Goal: Obtain resource: Obtain resource

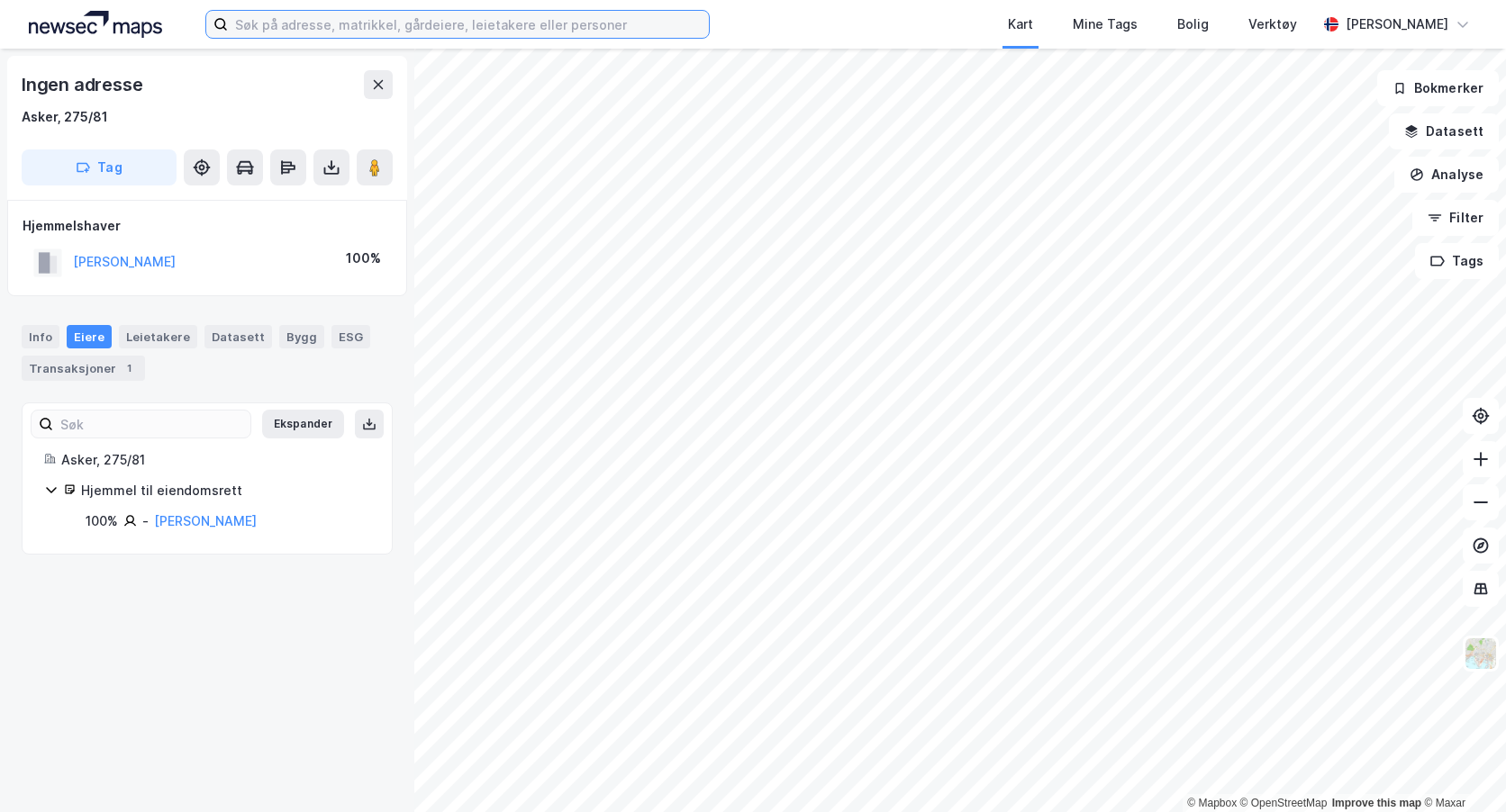
click at [291, 27] on input at bounding box center [468, 24] width 481 height 27
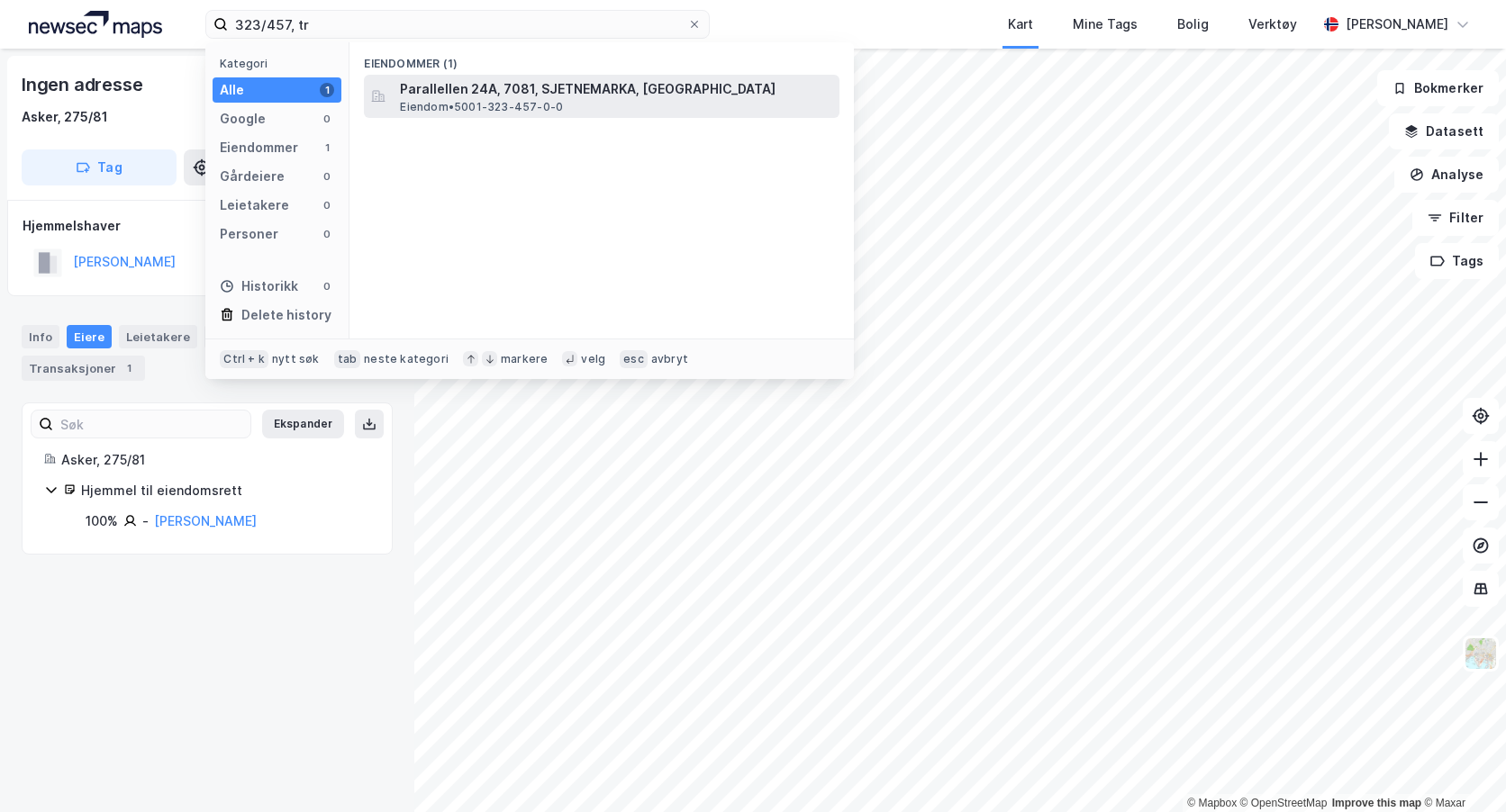
click at [484, 95] on span "Parallellen 24A, 7081, SJETNEMARKA, [GEOGRAPHIC_DATA]" at bounding box center [617, 89] width 433 height 22
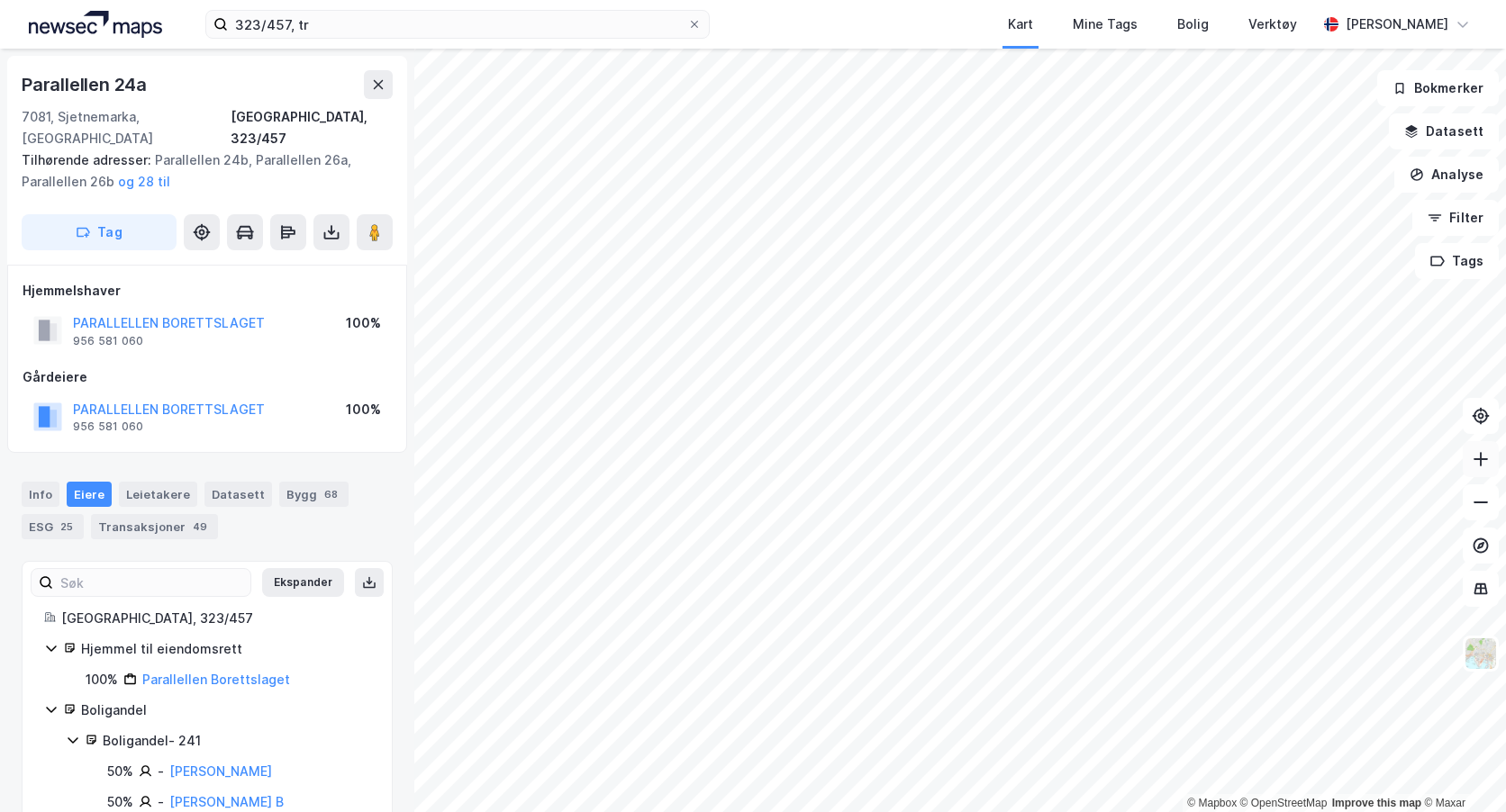
click at [1484, 462] on icon at bounding box center [1480, 458] width 18 height 18
click at [1227, 33] on div "323/457, tr Kart Mine Tags Bolig Verktøy [PERSON_NAME] © Mapbox © OpenStreetMap…" at bounding box center [753, 406] width 1506 height 812
click at [1490, 467] on button at bounding box center [1481, 459] width 36 height 36
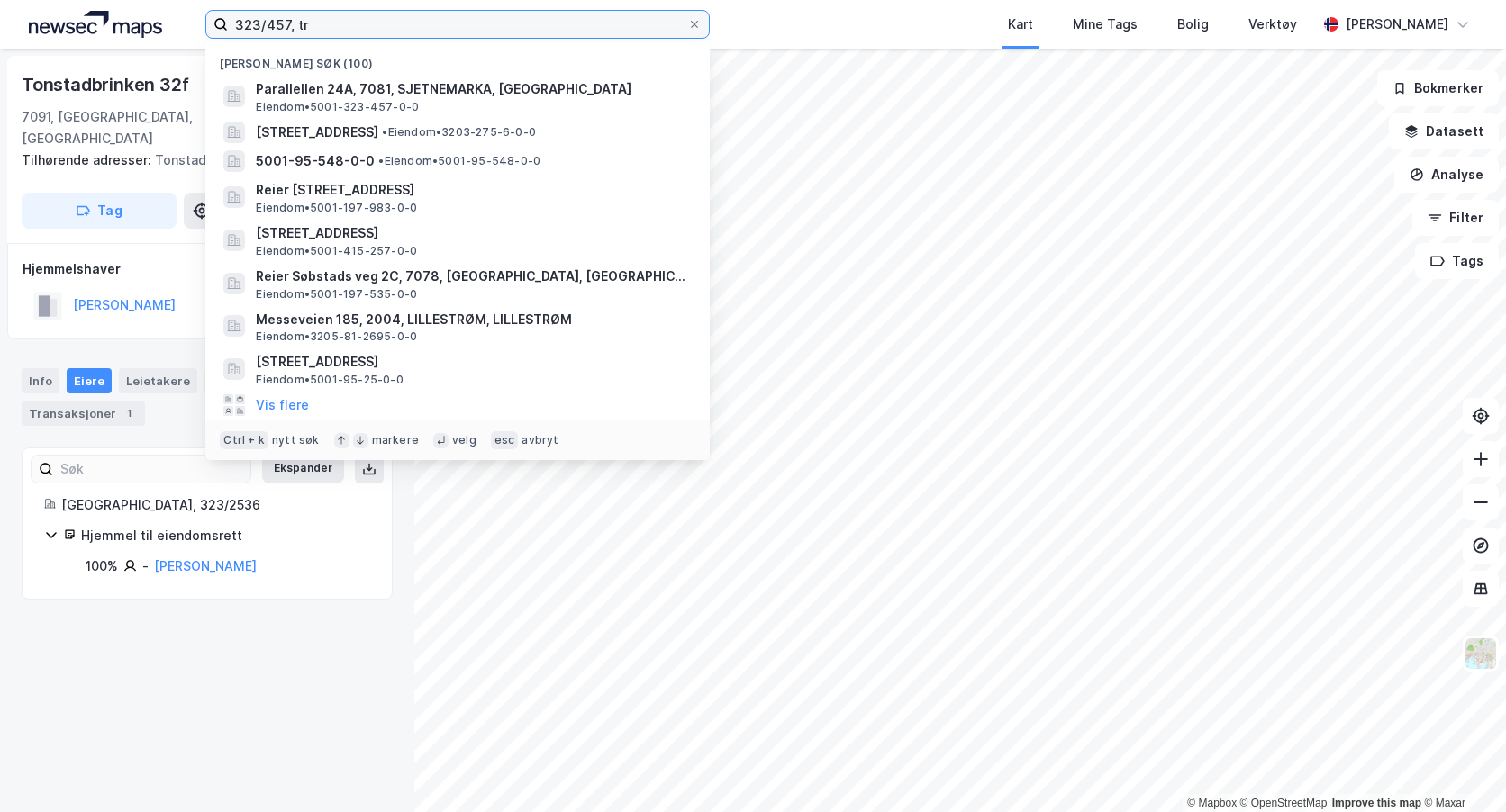
drag, startPoint x: 305, startPoint y: 26, endPoint x: 28, endPoint y: 9, distance: 277.5
click at [41, 9] on div "323/457, tr Nylige søk (100) Parallellen 24A, 7081, SJETNEMARKA, [GEOGRAPHIC_DA…" at bounding box center [753, 24] width 1506 height 49
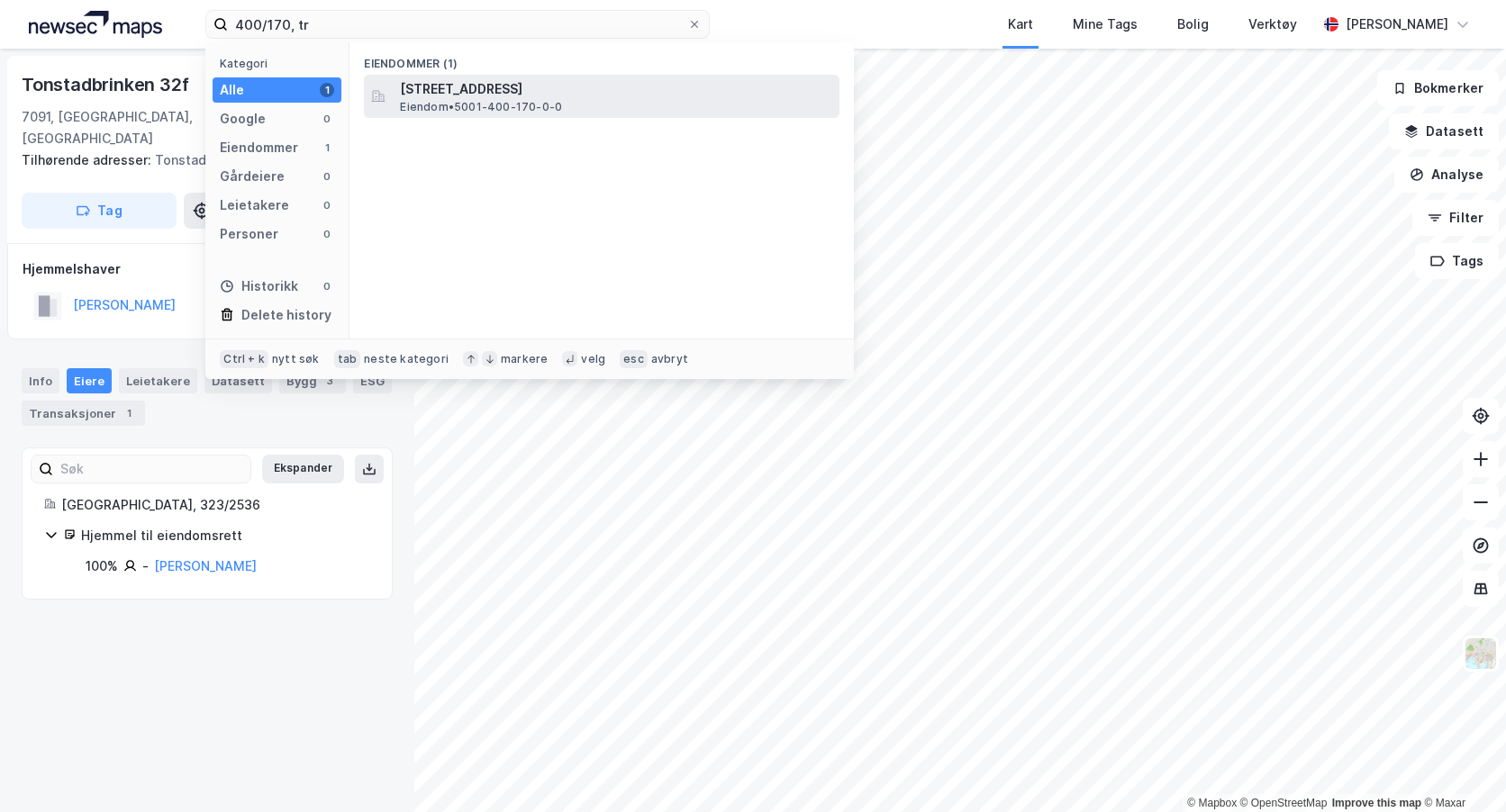
click at [432, 90] on span "[STREET_ADDRESS]" at bounding box center [617, 89] width 433 height 22
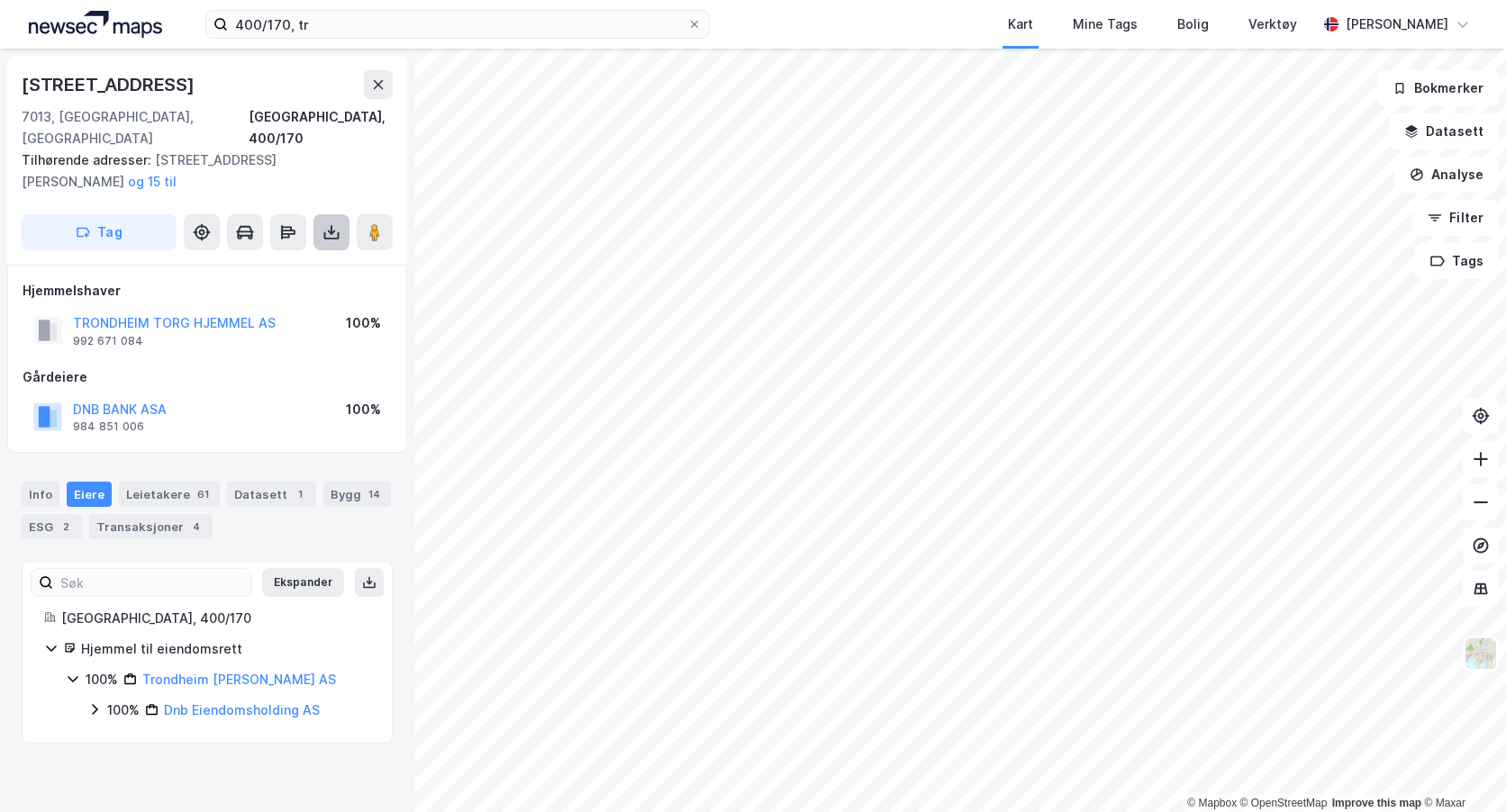
click at [331, 223] on icon at bounding box center [331, 232] width 18 height 18
click at [270, 261] on div "Last ned grunnbok" at bounding box center [242, 268] width 105 height 14
click at [1480, 468] on button at bounding box center [1481, 459] width 36 height 36
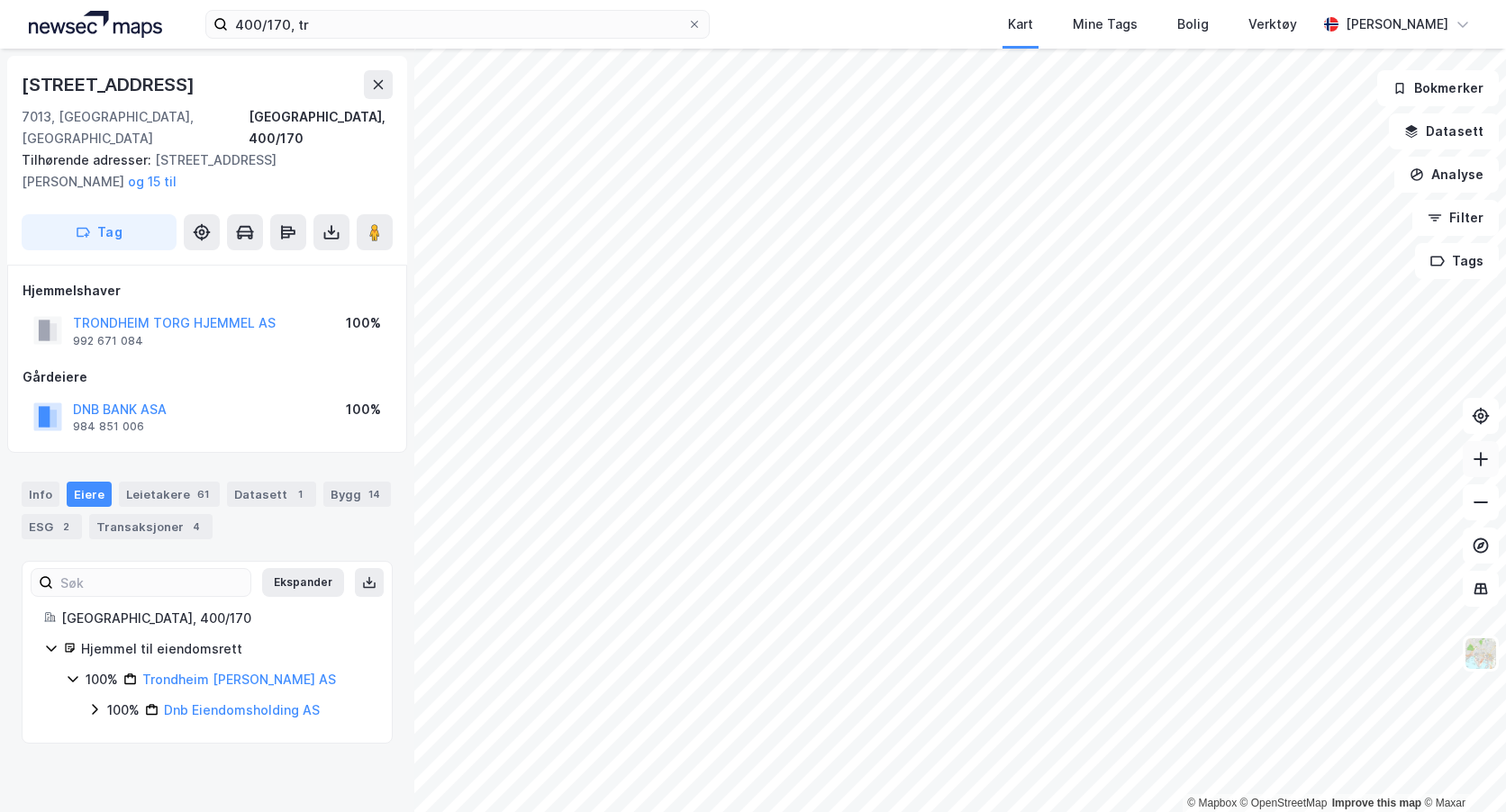
click at [1480, 468] on button at bounding box center [1481, 459] width 36 height 36
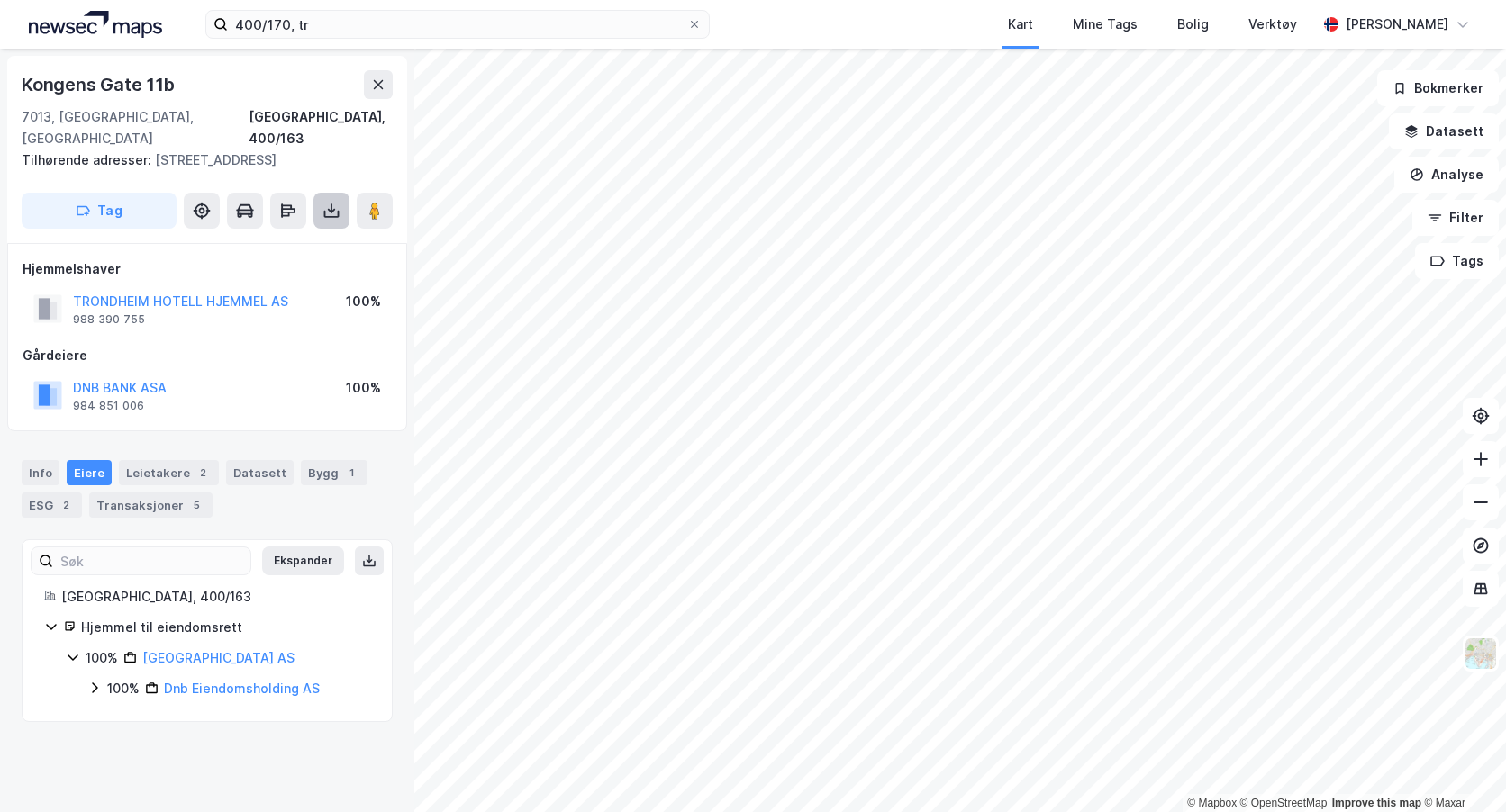
click at [332, 204] on icon at bounding box center [332, 209] width 2 height 10
click at [247, 239] on div "Last ned grunnbok" at bounding box center [242, 246] width 105 height 14
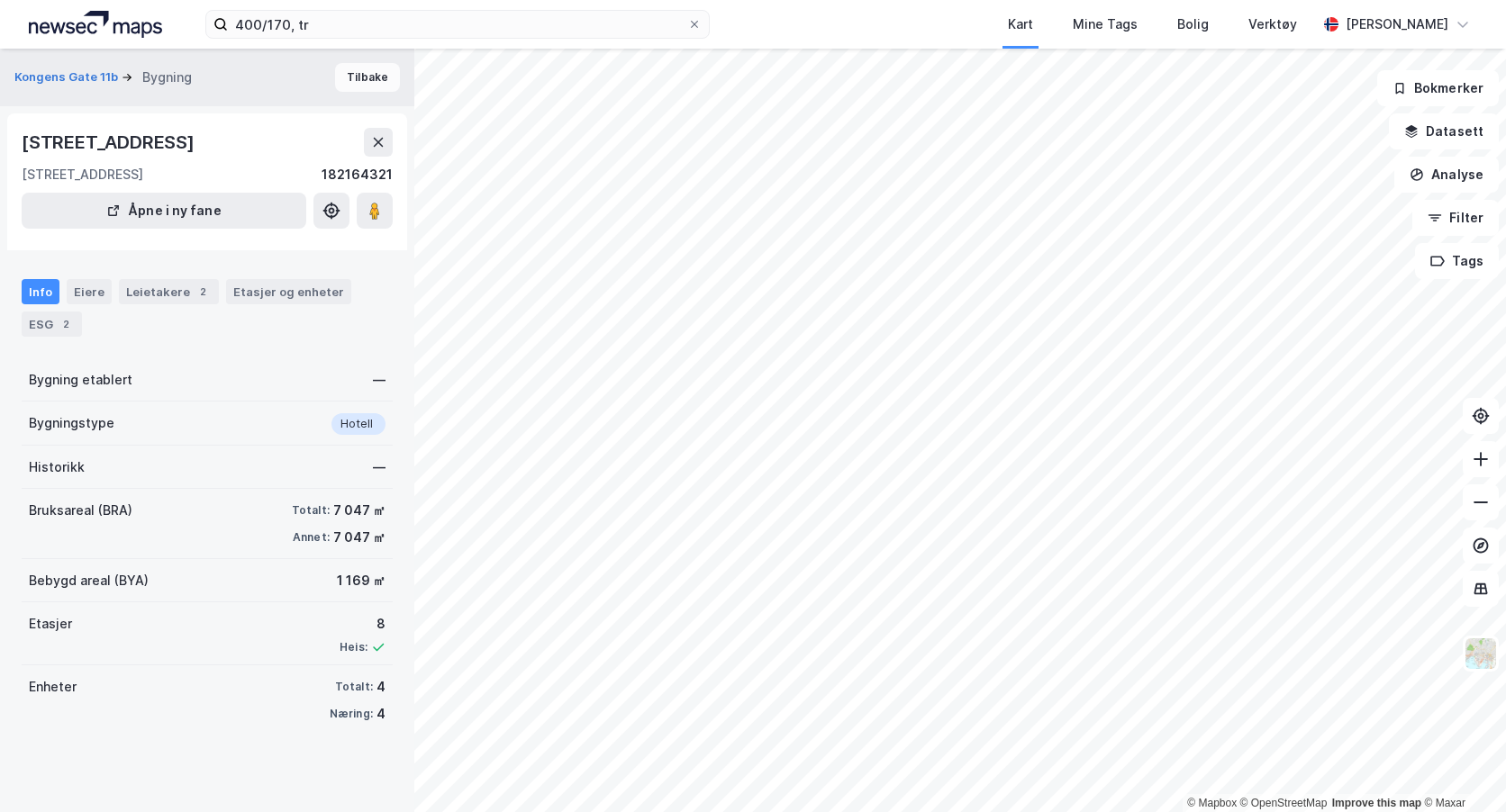
click at [336, 75] on button "Tilbake" at bounding box center [368, 77] width 65 height 29
click at [344, 75] on button "Tilbake" at bounding box center [368, 77] width 65 height 29
click at [1475, 465] on icon at bounding box center [1480, 458] width 18 height 18
click at [368, 76] on button "Tilbake" at bounding box center [368, 77] width 65 height 29
click at [348, 78] on button "Tilbake" at bounding box center [368, 77] width 65 height 29
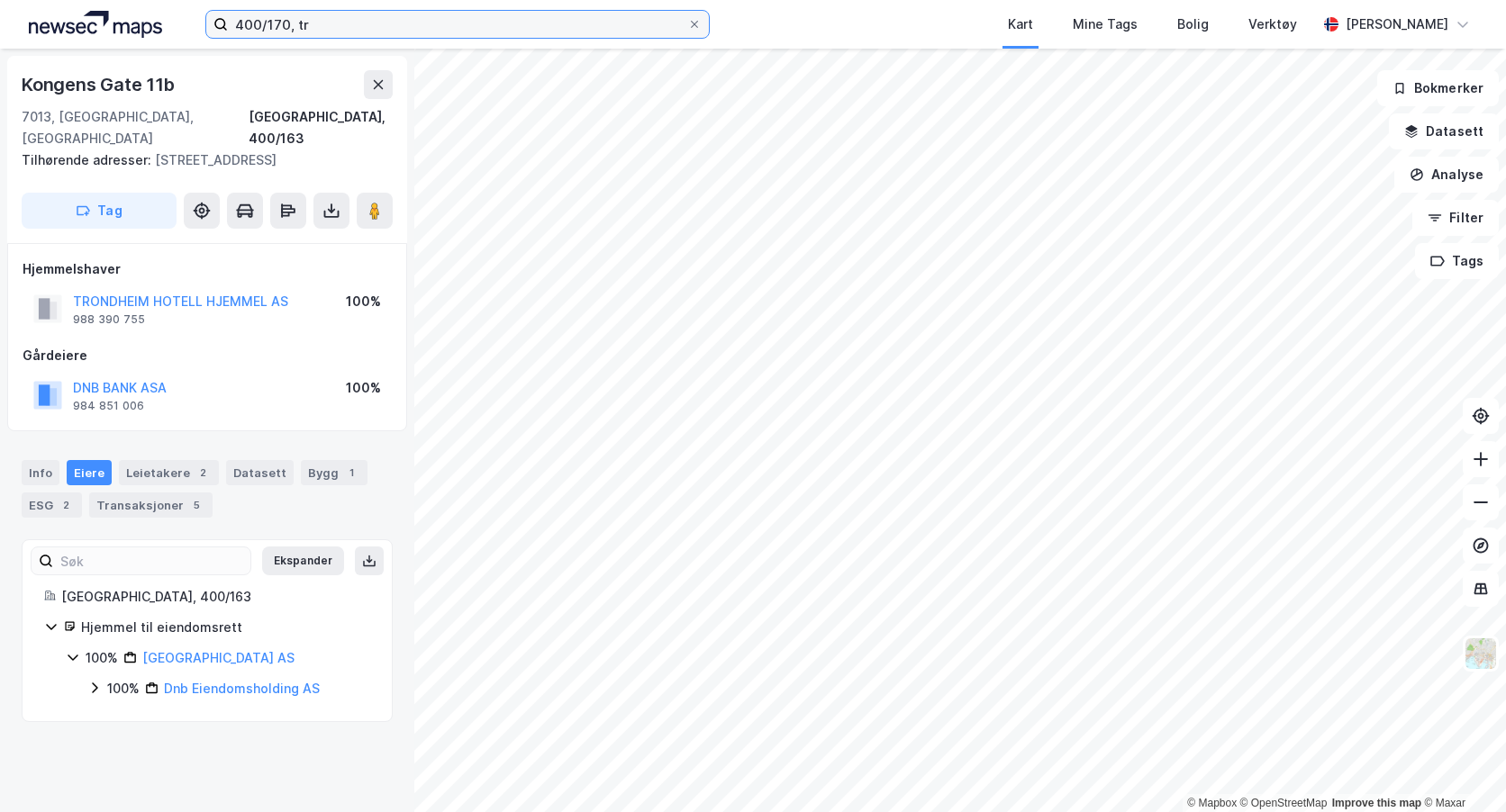
click at [285, 19] on input "400/170, tr" at bounding box center [458, 24] width 459 height 27
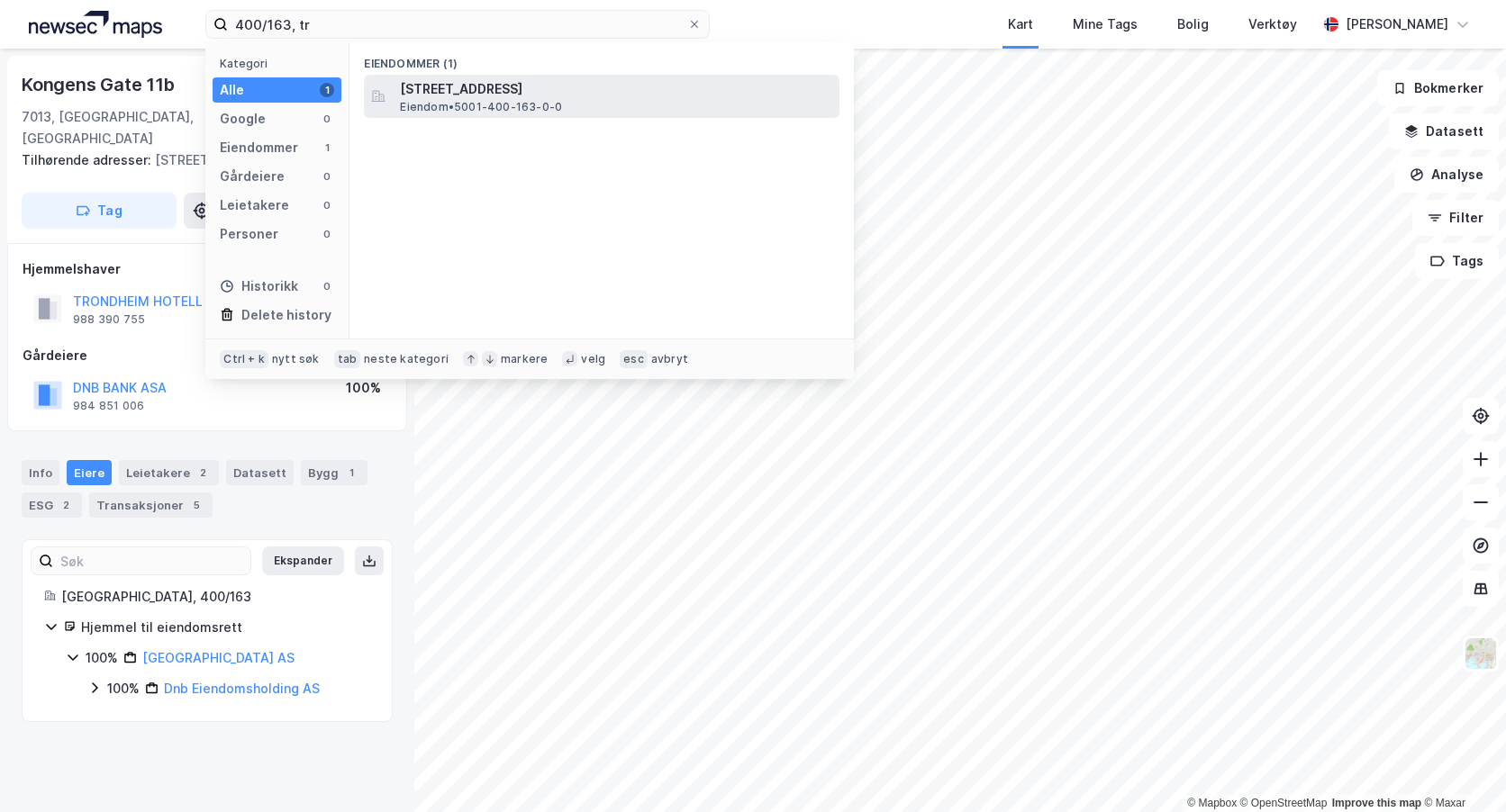
click at [481, 96] on span "[STREET_ADDRESS]" at bounding box center [617, 89] width 433 height 22
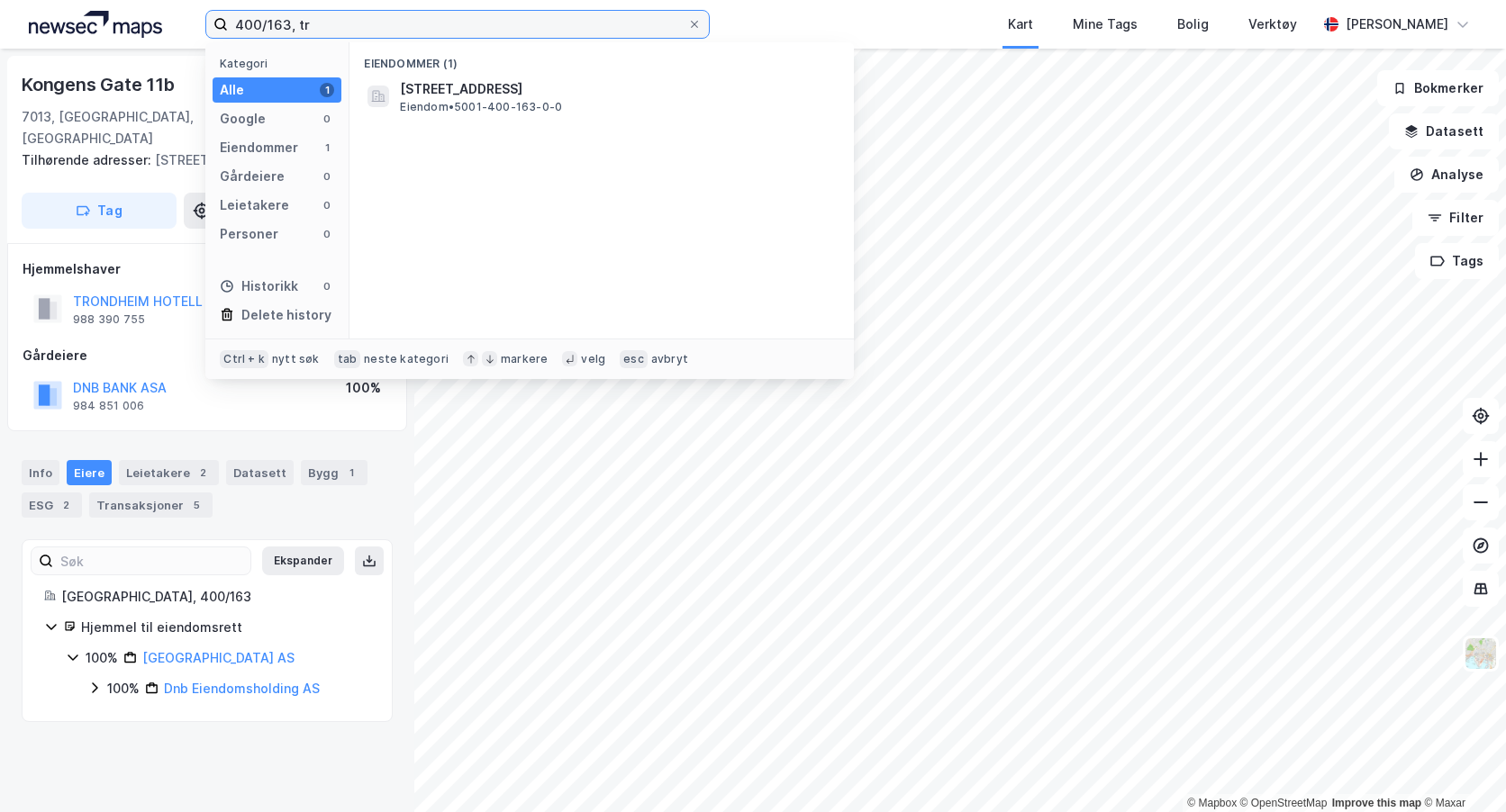
click at [280, 23] on input "400/163, tr" at bounding box center [458, 24] width 459 height 27
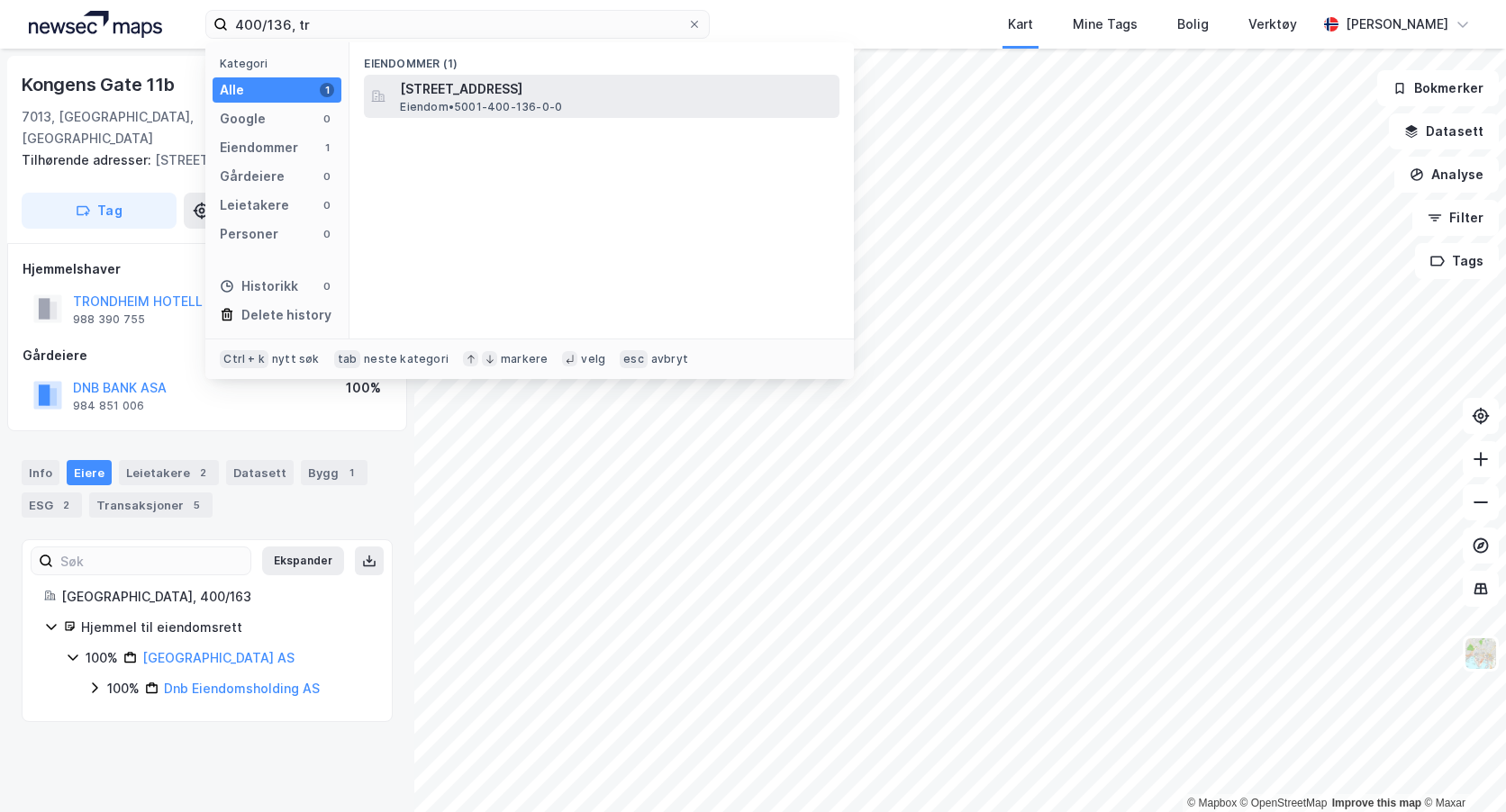
click at [532, 96] on span "[STREET_ADDRESS]" at bounding box center [617, 89] width 433 height 22
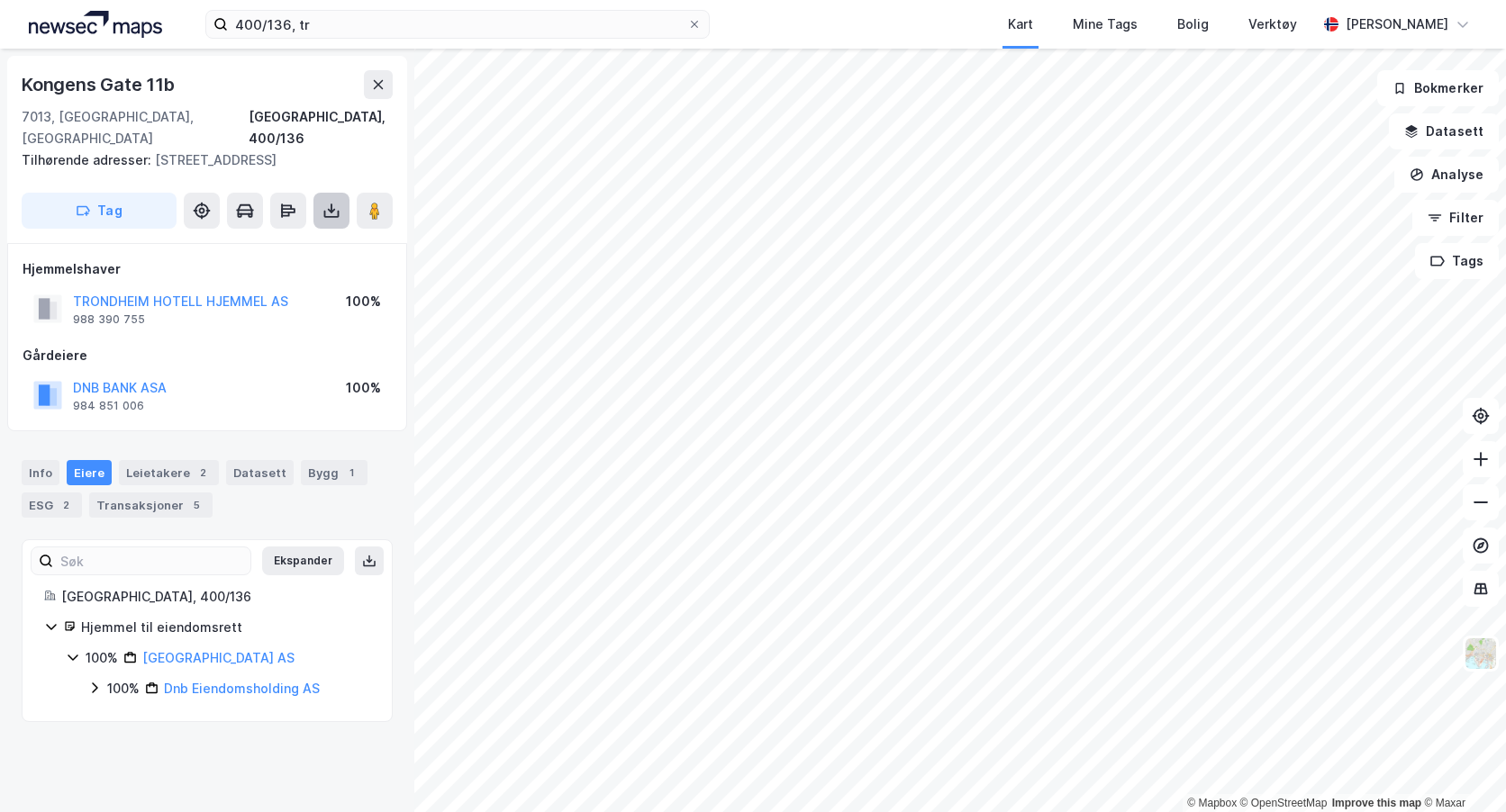
click at [324, 202] on icon at bounding box center [331, 211] width 18 height 18
click at [289, 233] on div "Last ned grunnbok" at bounding box center [253, 247] width 192 height 29
click at [1480, 658] on img at bounding box center [1481, 654] width 34 height 34
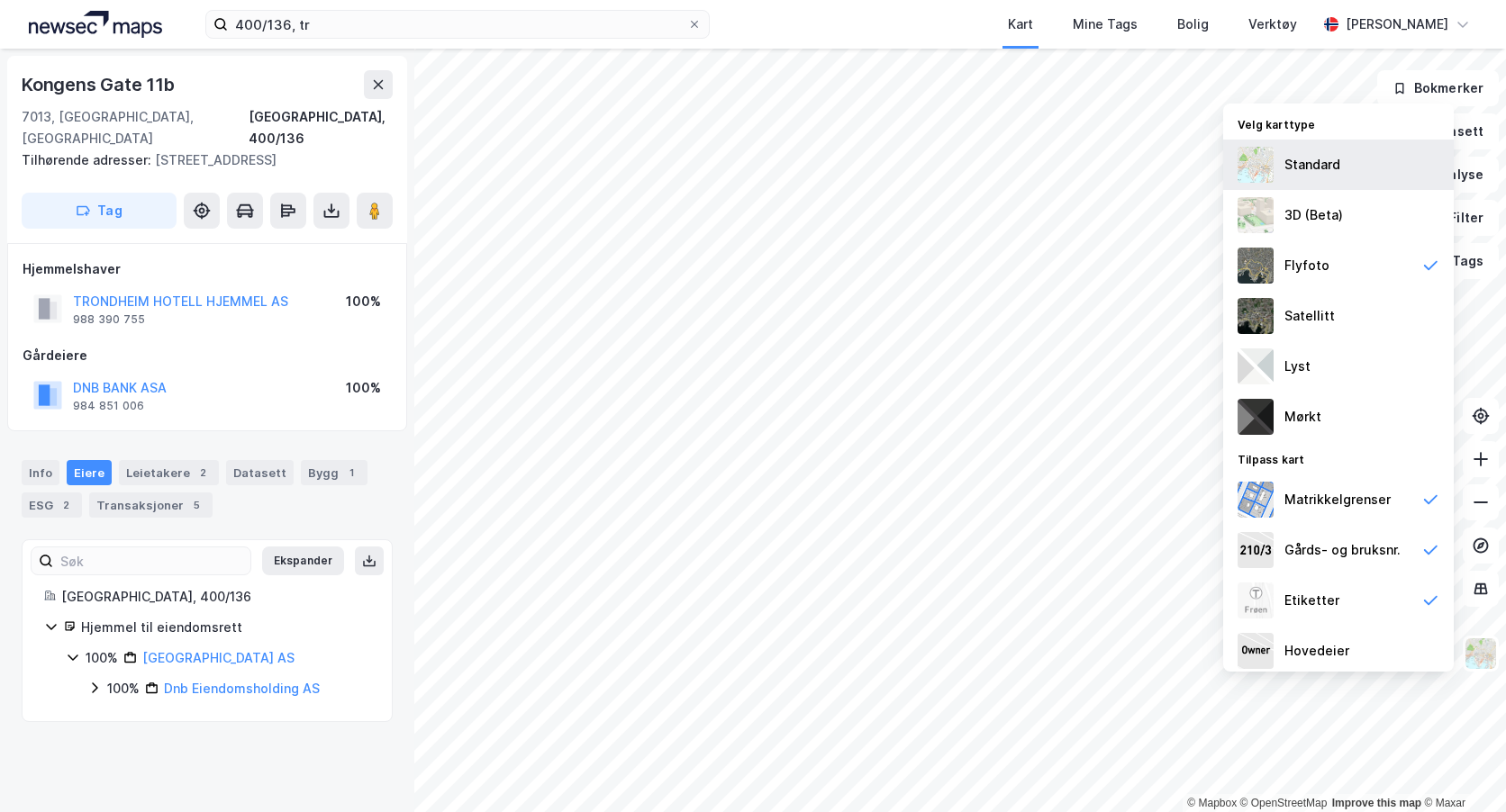
click at [1268, 159] on img at bounding box center [1255, 165] width 36 height 36
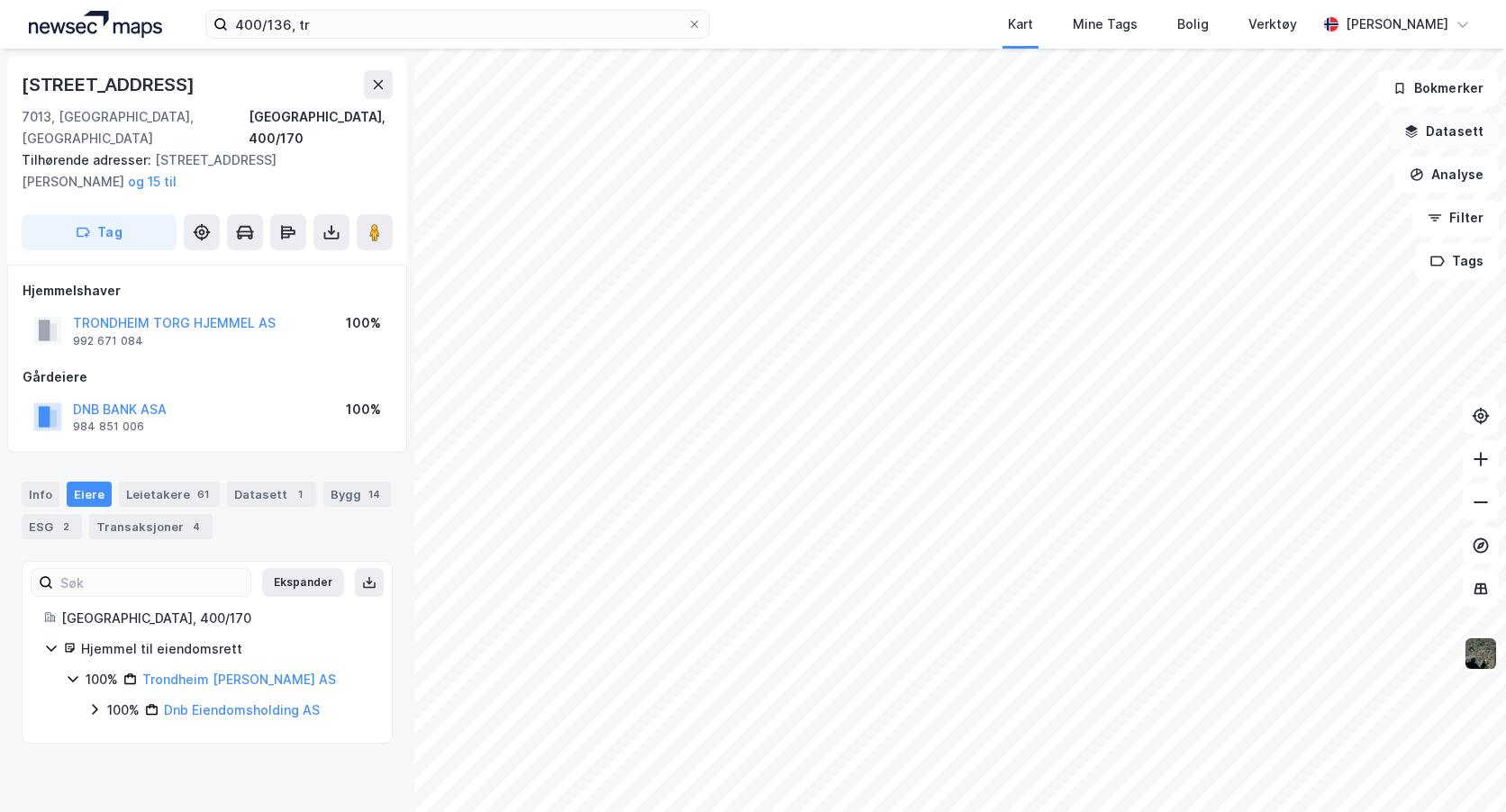
click at [1438, 134] on button "Datasett" at bounding box center [1443, 132] width 110 height 36
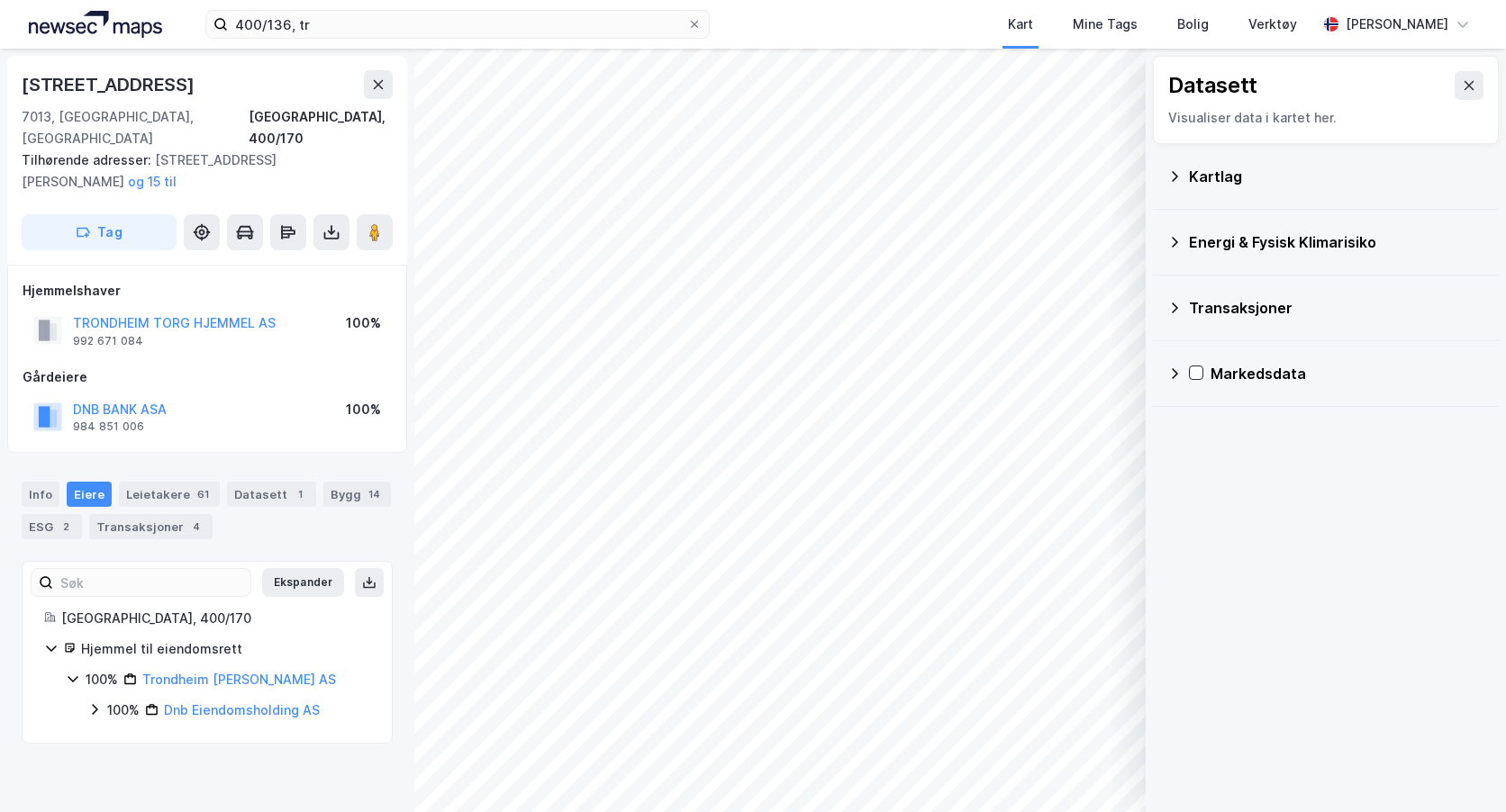
click at [1186, 179] on div "Kartlag" at bounding box center [1326, 176] width 317 height 43
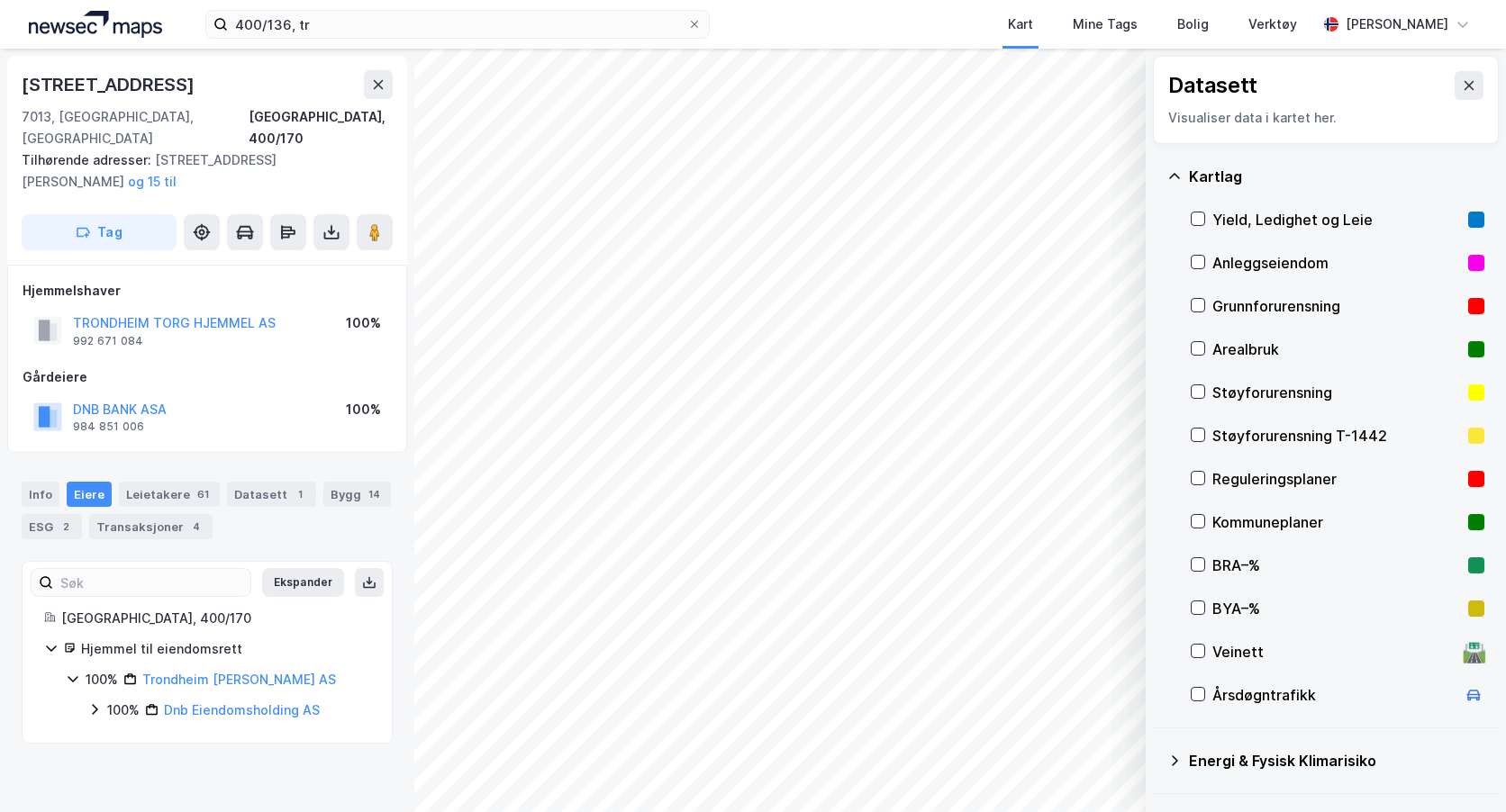
click at [1186, 179] on div "Kartlag" at bounding box center [1326, 176] width 317 height 43
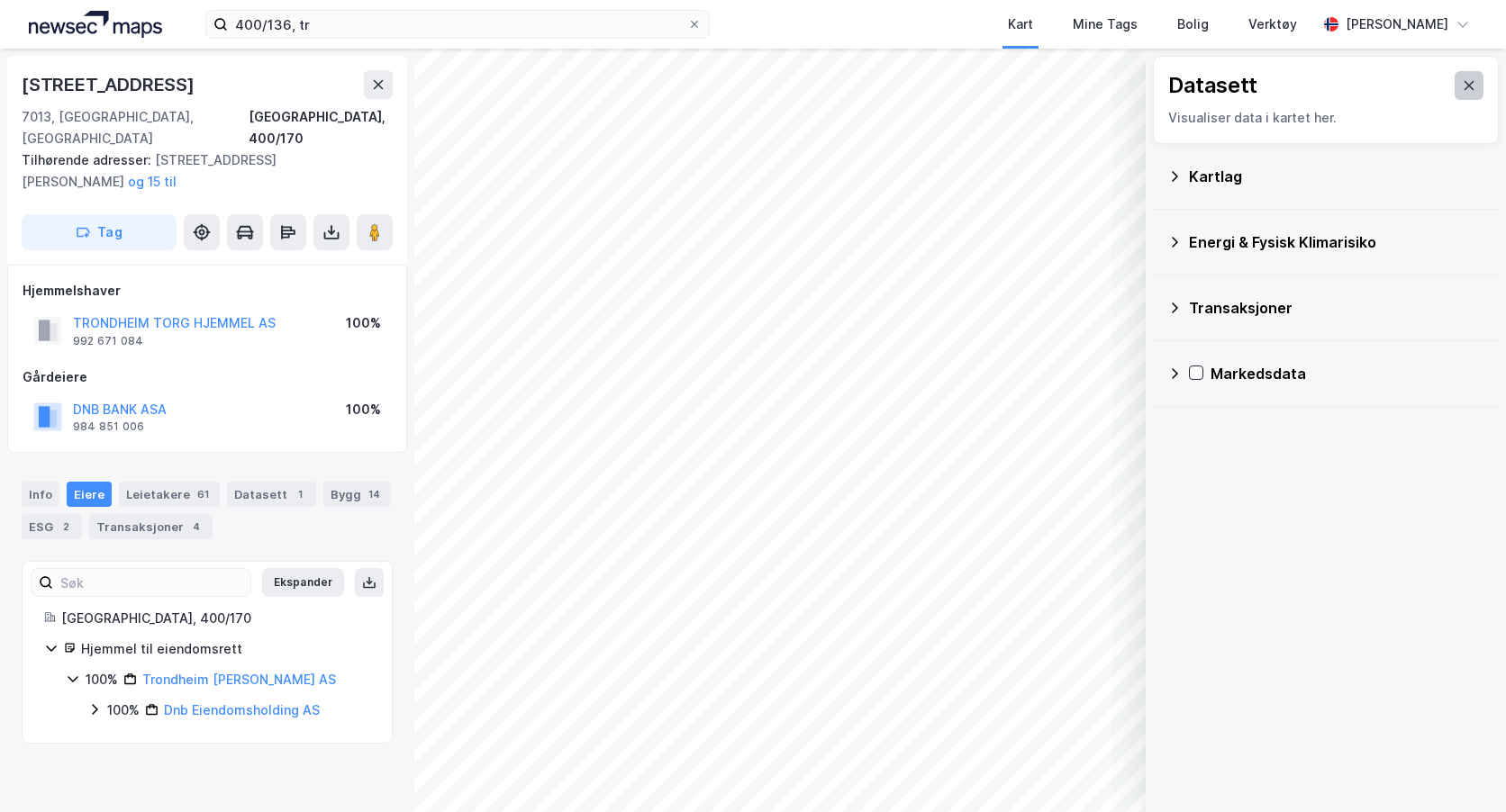
click at [1462, 88] on icon at bounding box center [1469, 85] width 14 height 14
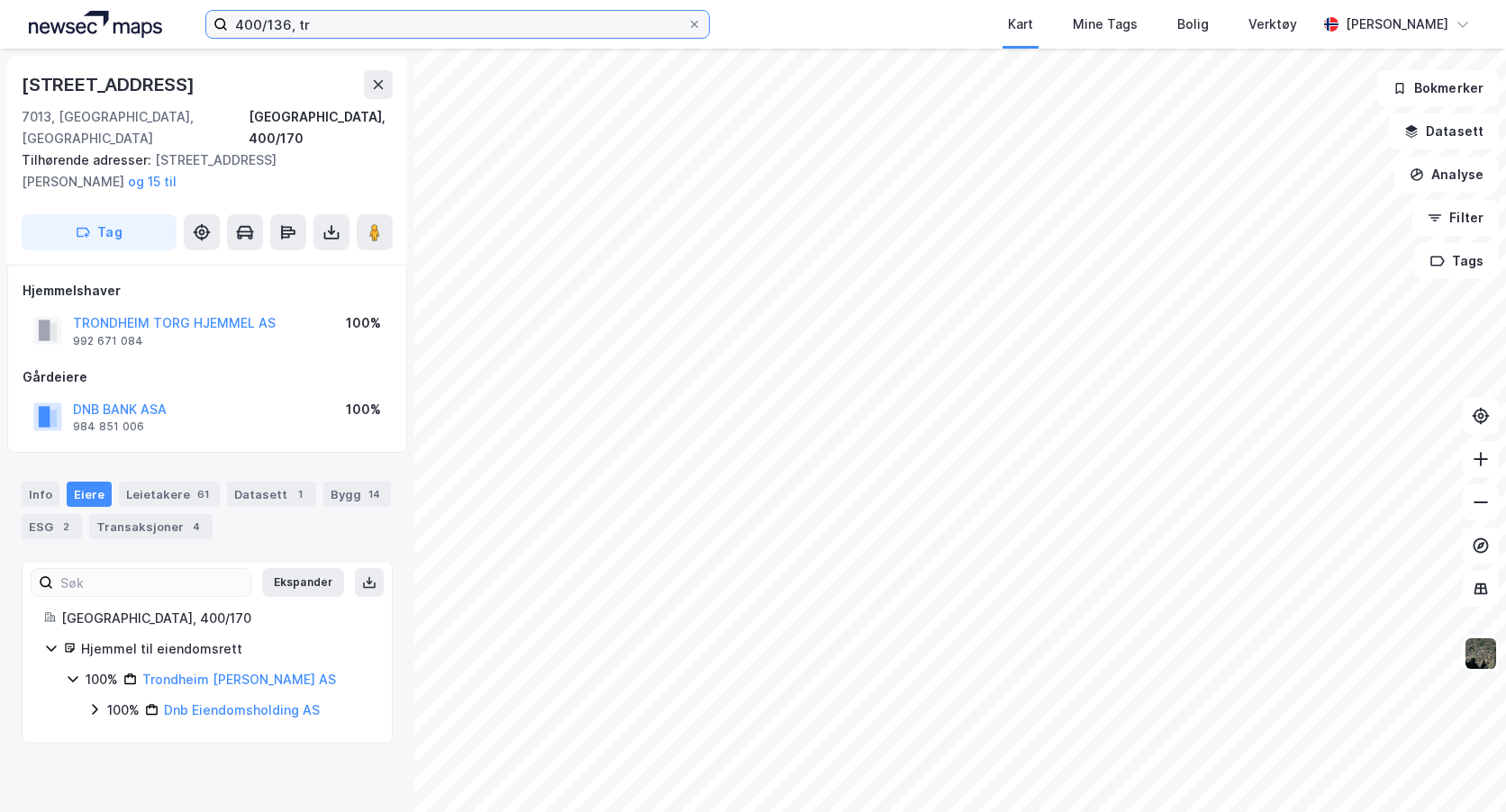
click at [352, 27] on input "400/136, tr" at bounding box center [458, 24] width 459 height 27
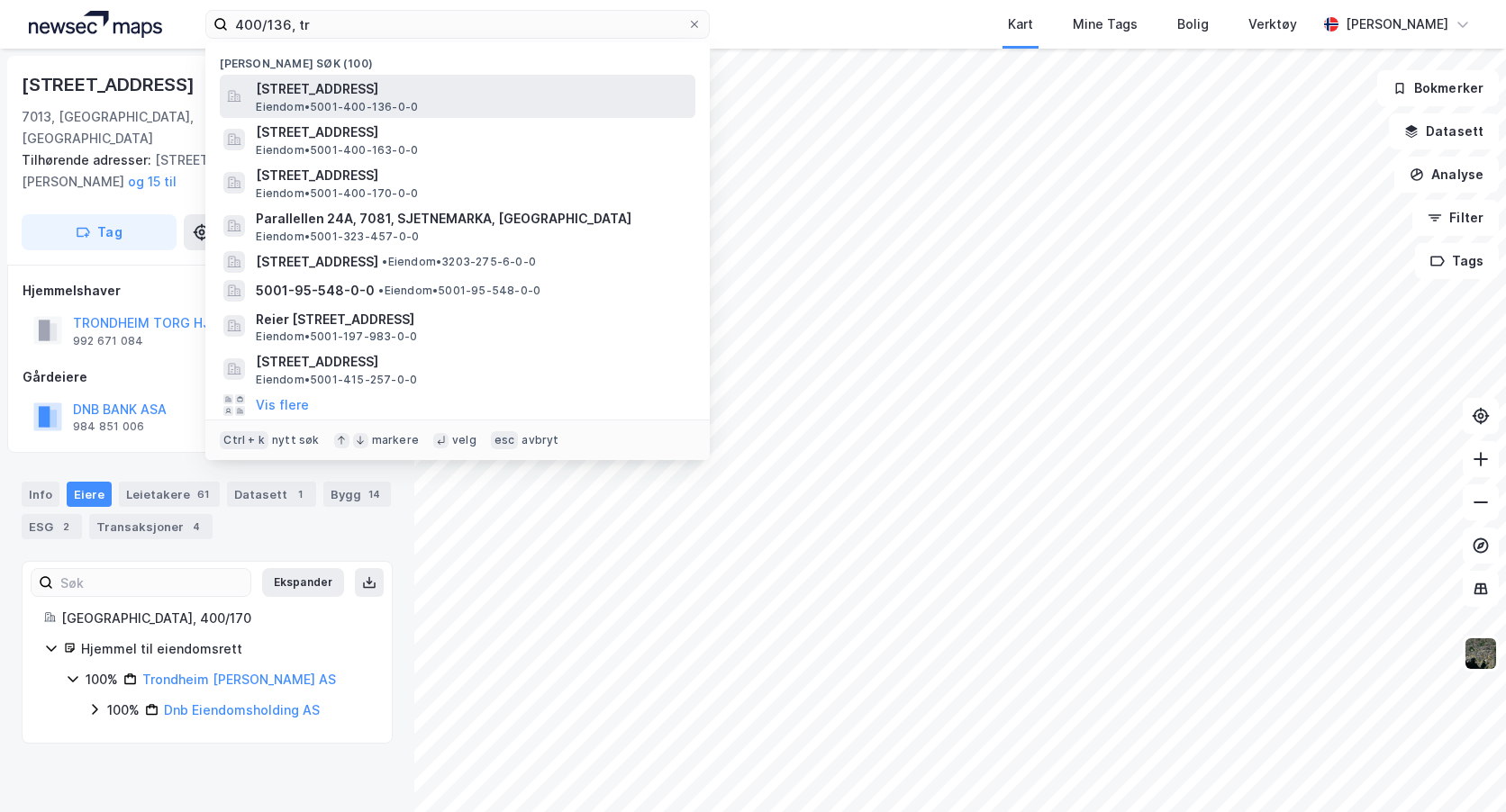
click at [388, 91] on span "[STREET_ADDRESS]" at bounding box center [472, 89] width 433 height 22
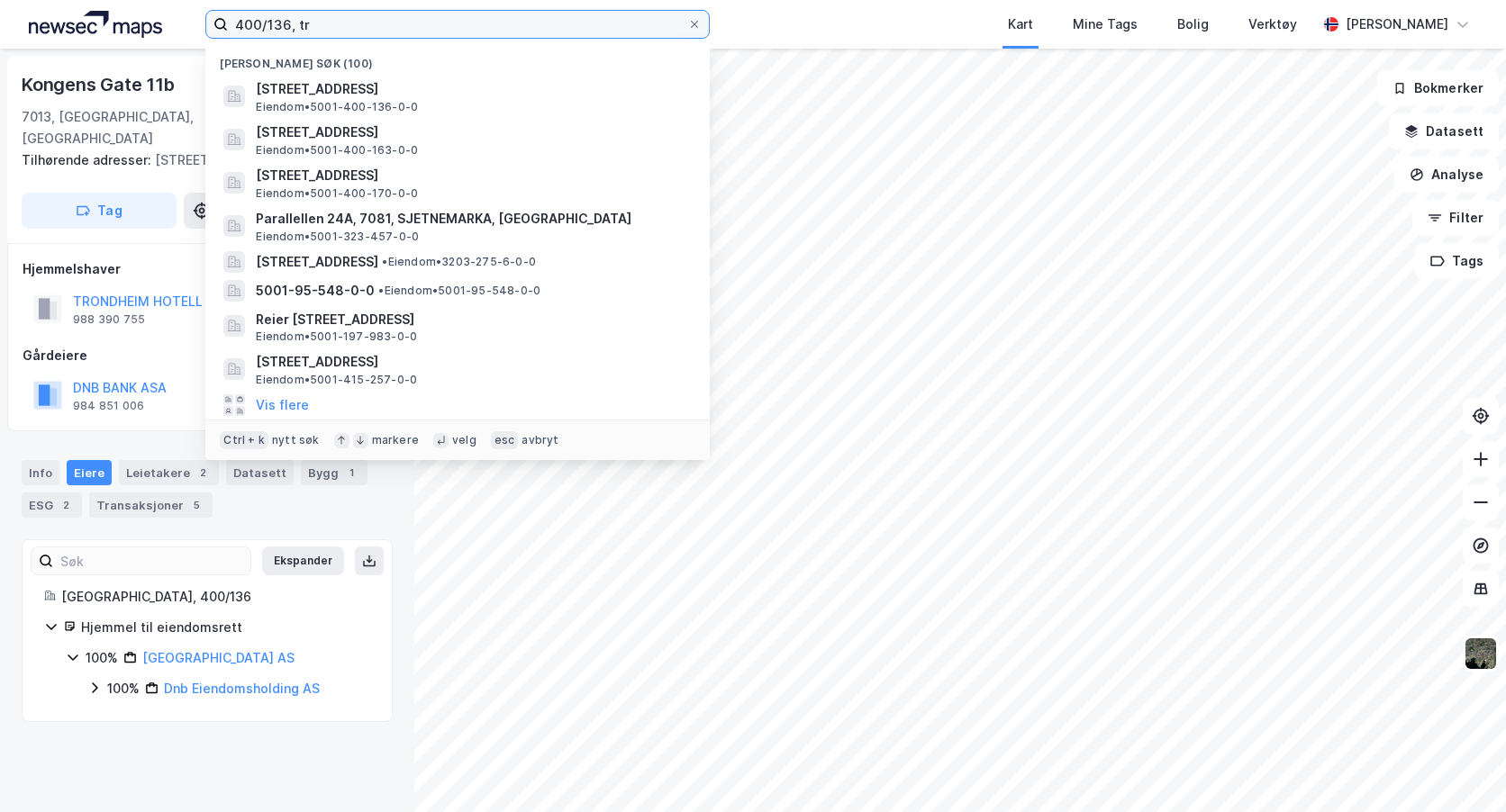
click at [272, 15] on input "400/136, tr" at bounding box center [458, 24] width 459 height 27
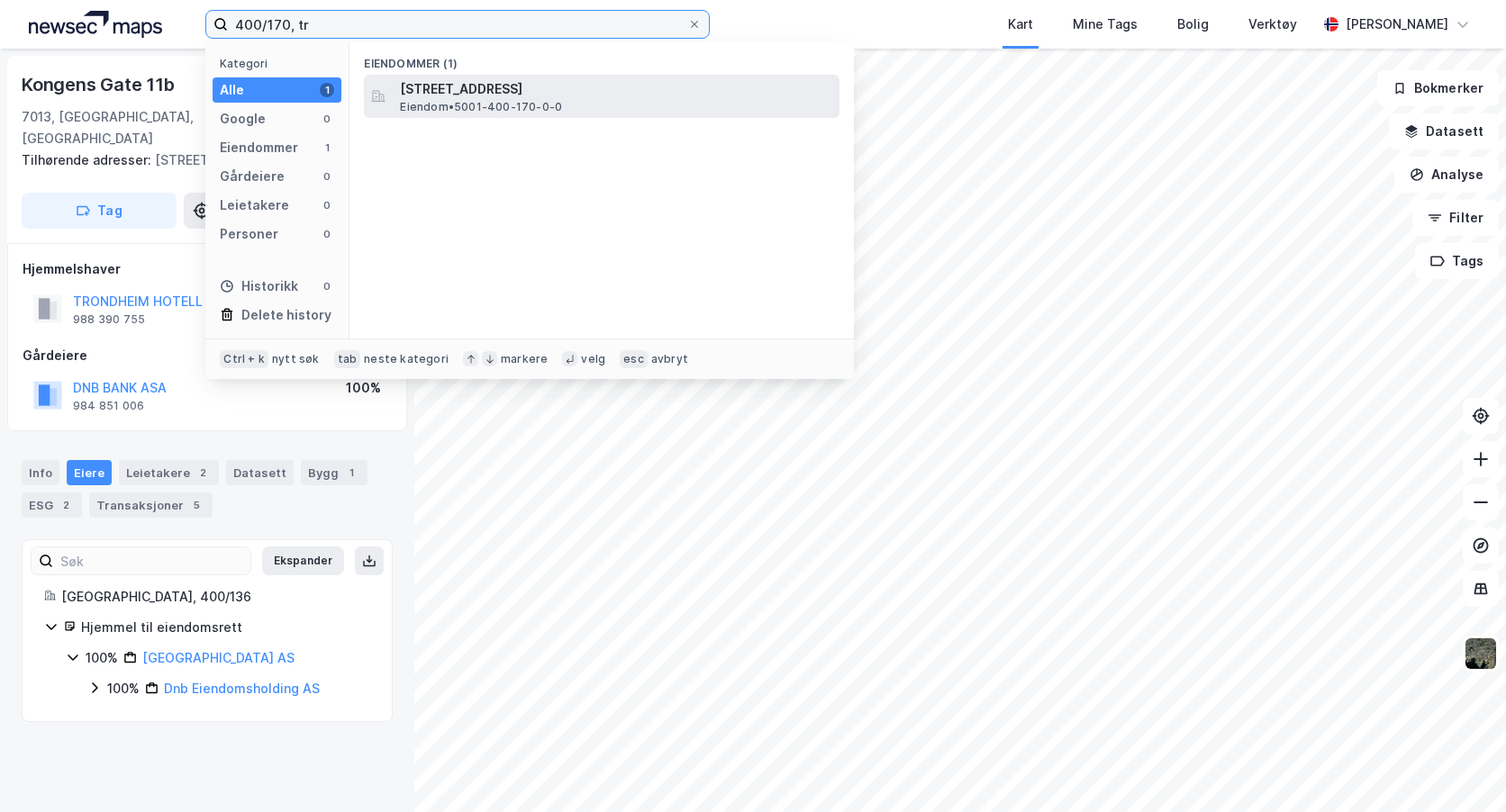
type input "400/170, tr"
click at [441, 93] on span "[STREET_ADDRESS]" at bounding box center [617, 89] width 433 height 22
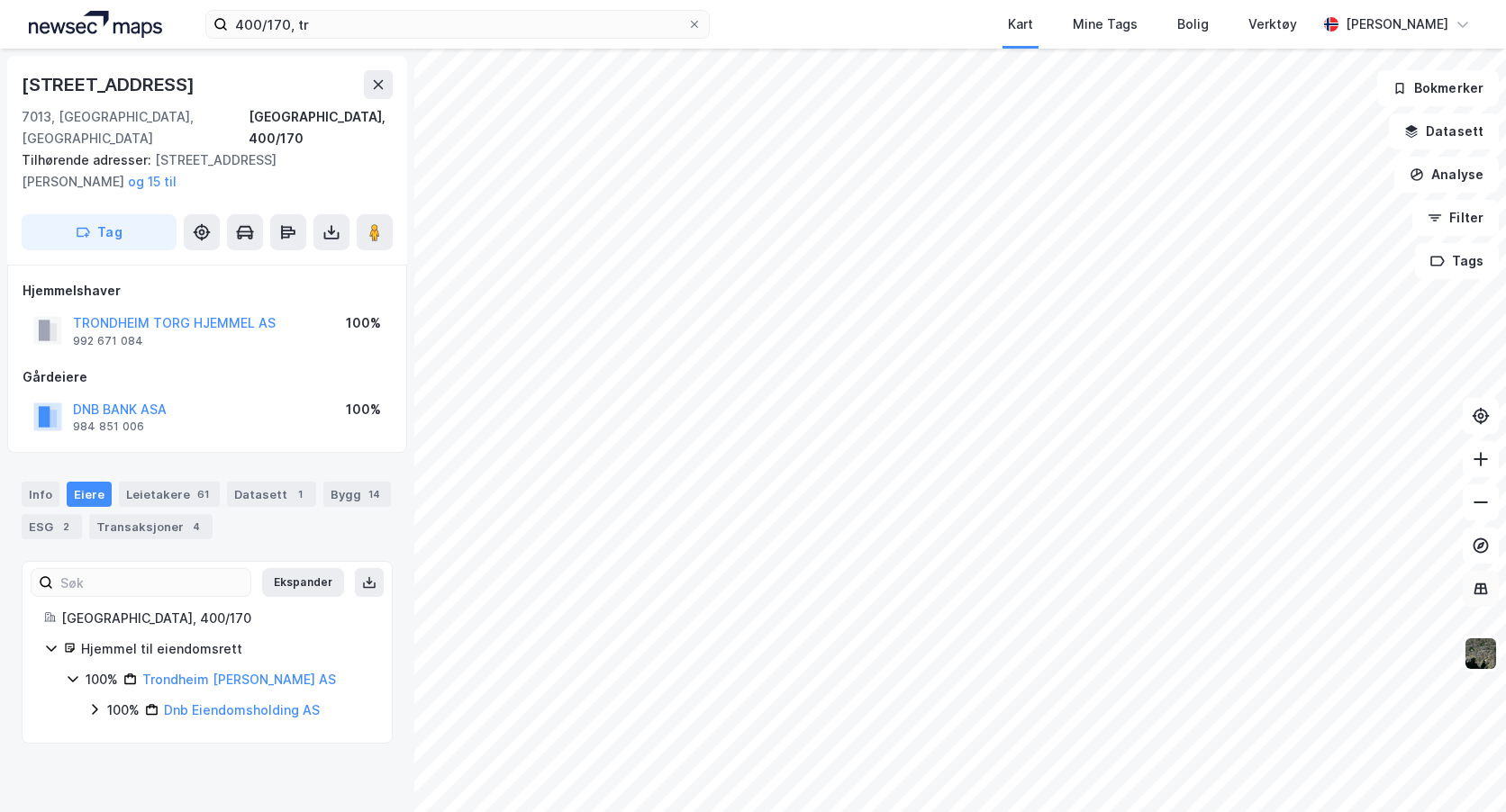
click at [1479, 583] on icon at bounding box center [1481, 589] width 13 height 11
click at [1481, 547] on icon at bounding box center [1481, 546] width 8 height 8
click at [1461, 219] on button "Filter" at bounding box center [1455, 218] width 87 height 36
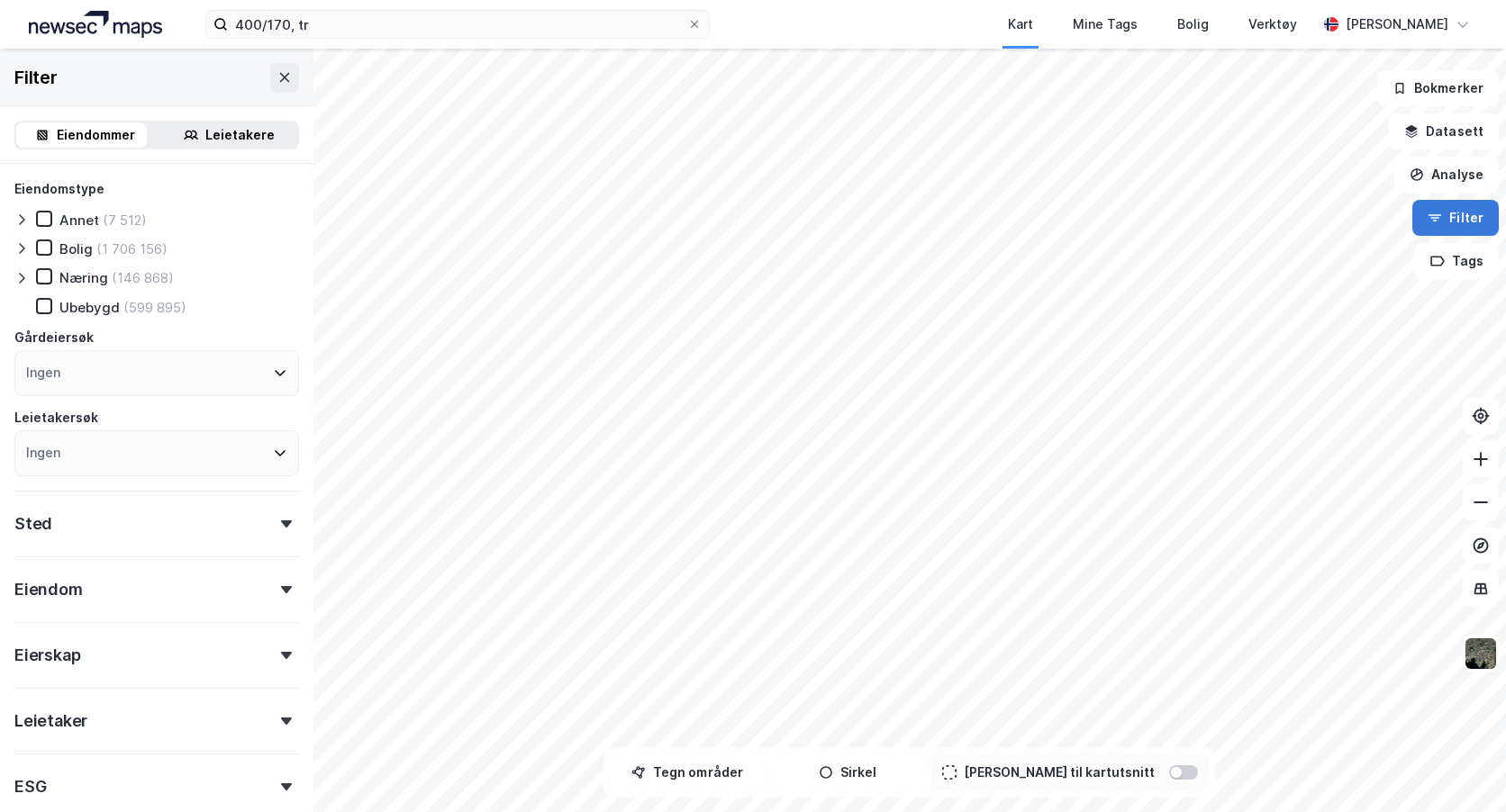
click at [1461, 219] on button "Filter" at bounding box center [1455, 218] width 87 height 36
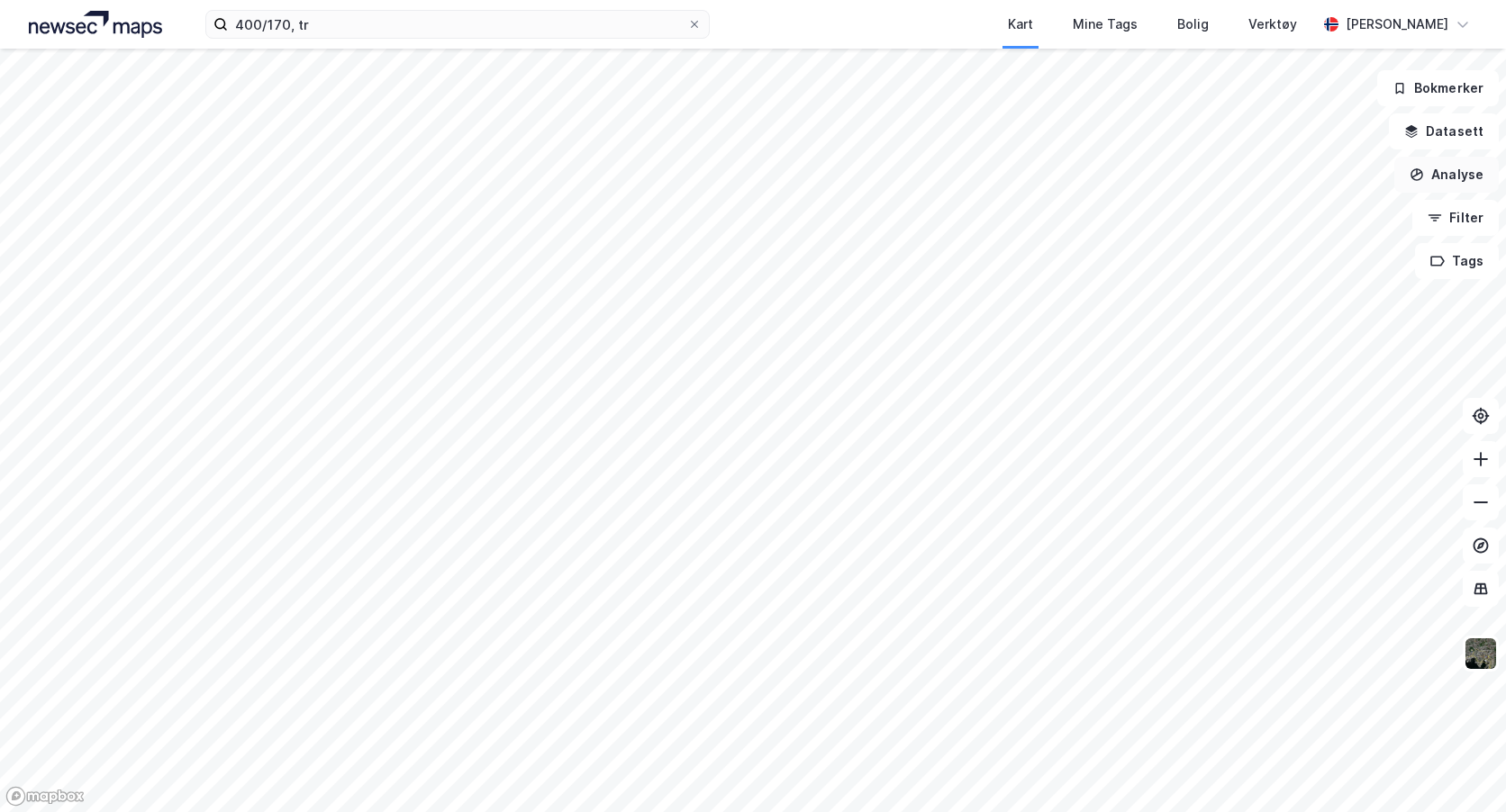
click at [1461, 166] on button "Analyse" at bounding box center [1447, 174] width 105 height 36
click at [1475, 138] on button "Datasett" at bounding box center [1443, 132] width 110 height 36
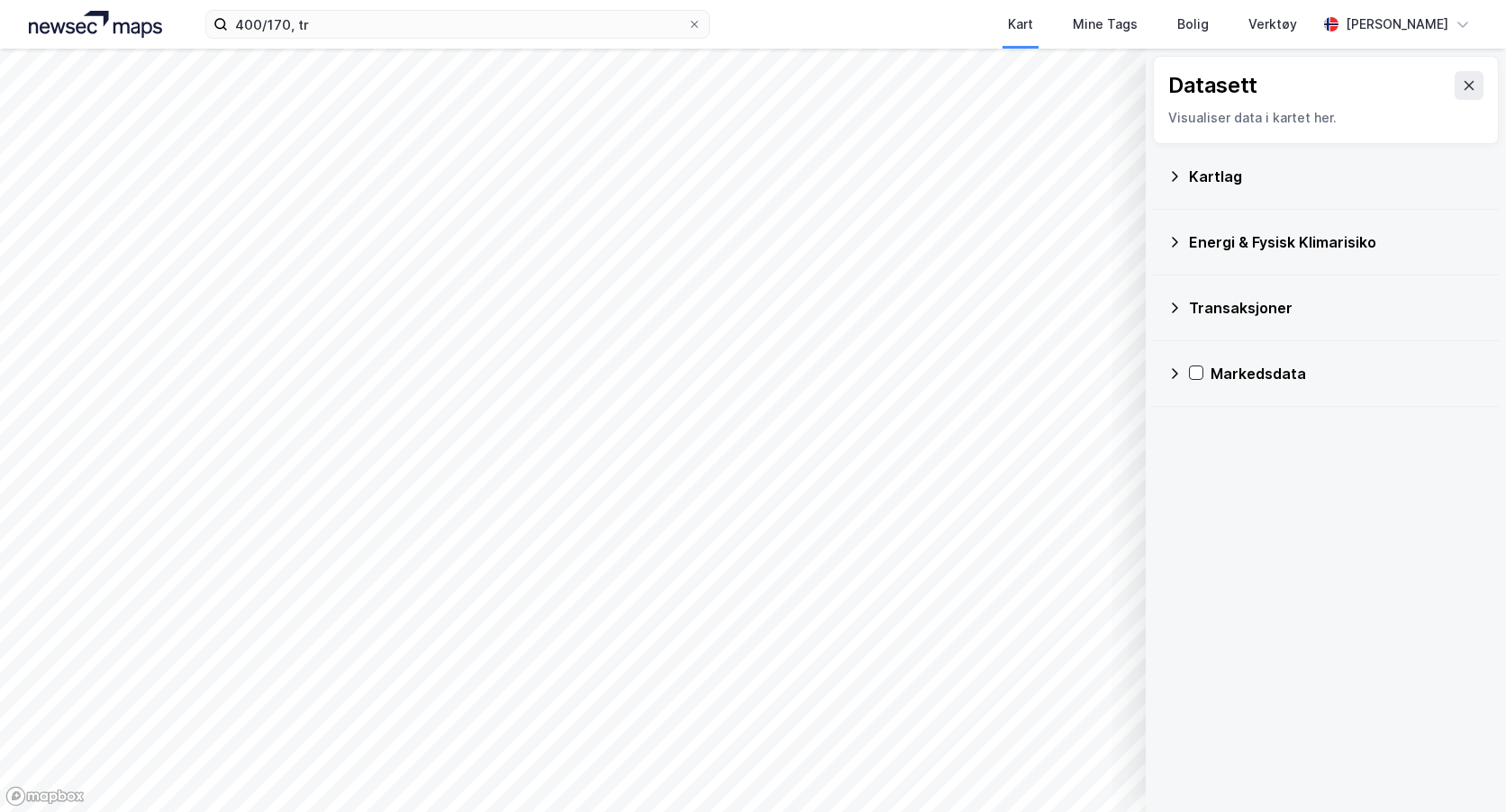
click at [1249, 180] on div "Kartlag" at bounding box center [1336, 176] width 295 height 22
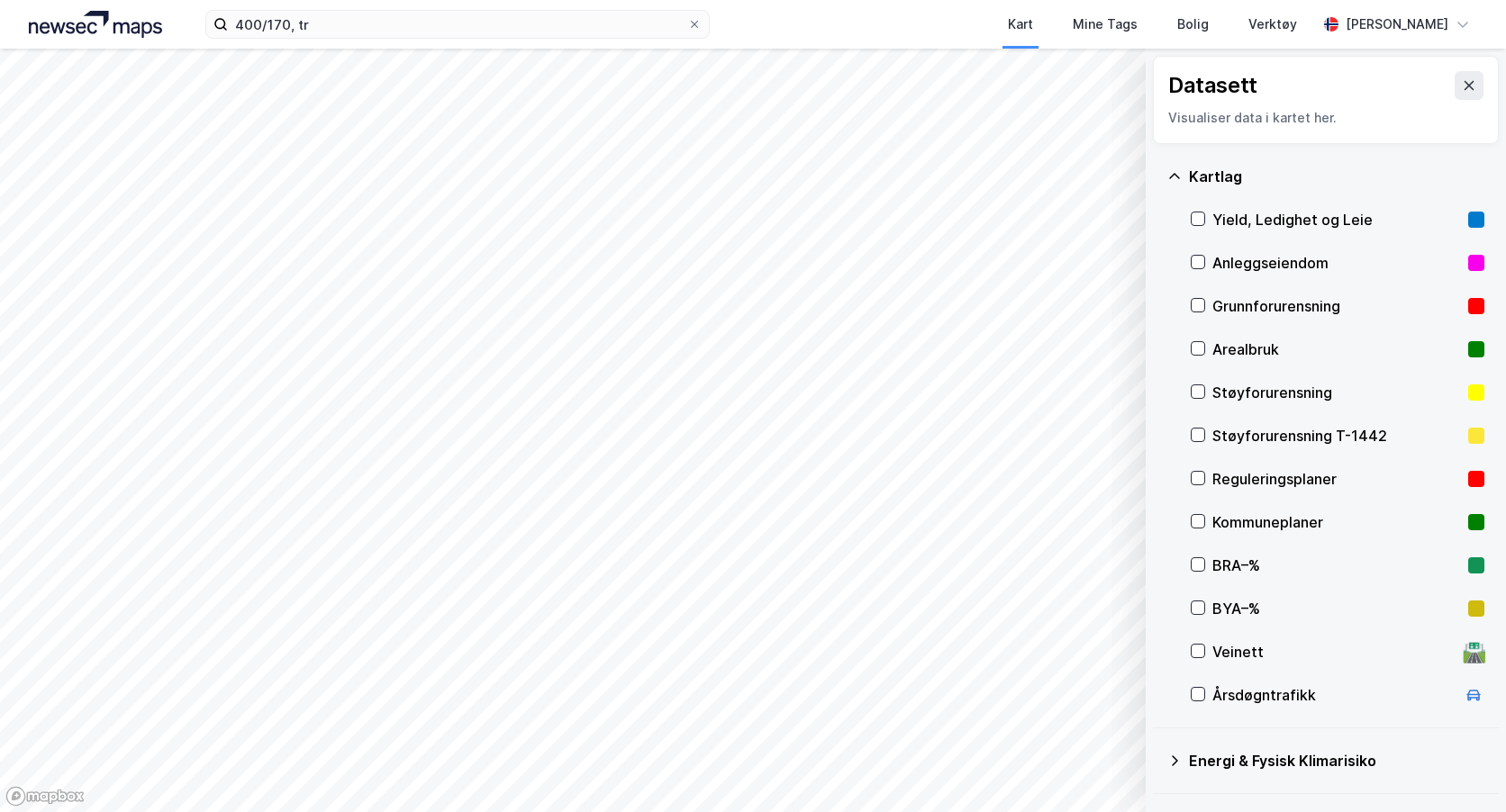
click at [1187, 185] on div "Kartlag" at bounding box center [1326, 176] width 317 height 43
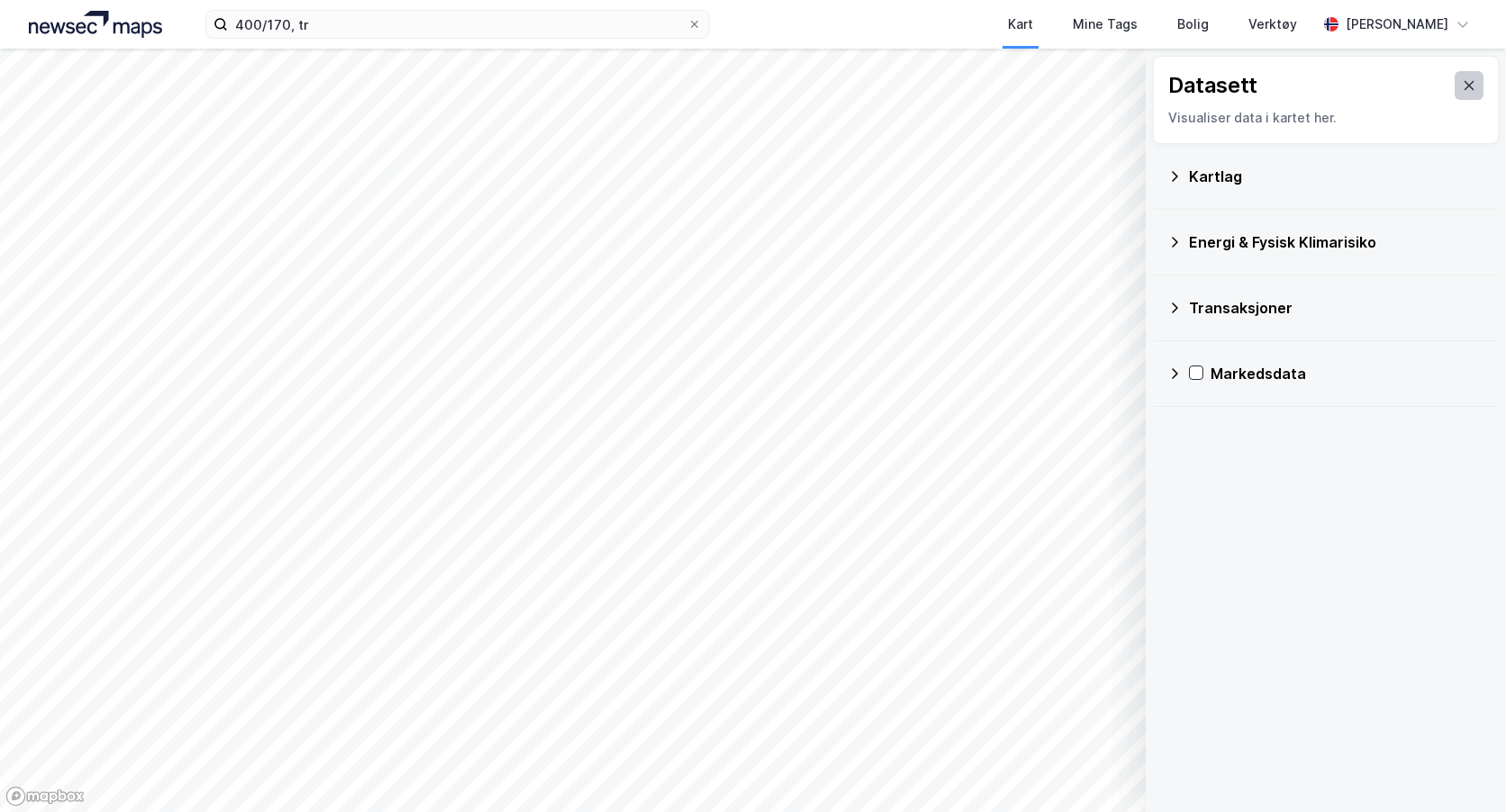
click at [1455, 77] on button at bounding box center [1469, 86] width 29 height 29
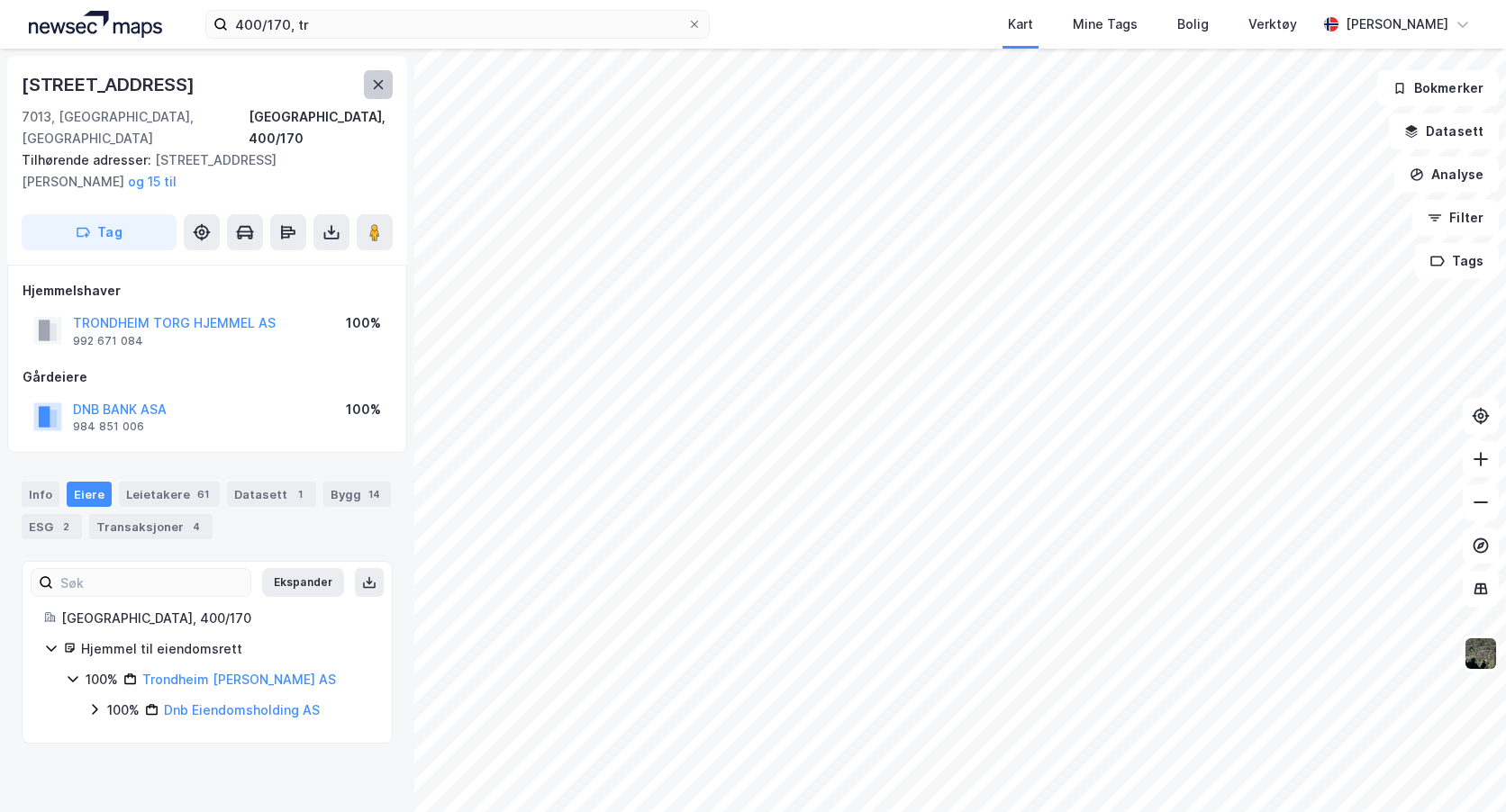
click at [377, 73] on button at bounding box center [378, 85] width 29 height 29
